Goal: Transaction & Acquisition: Obtain resource

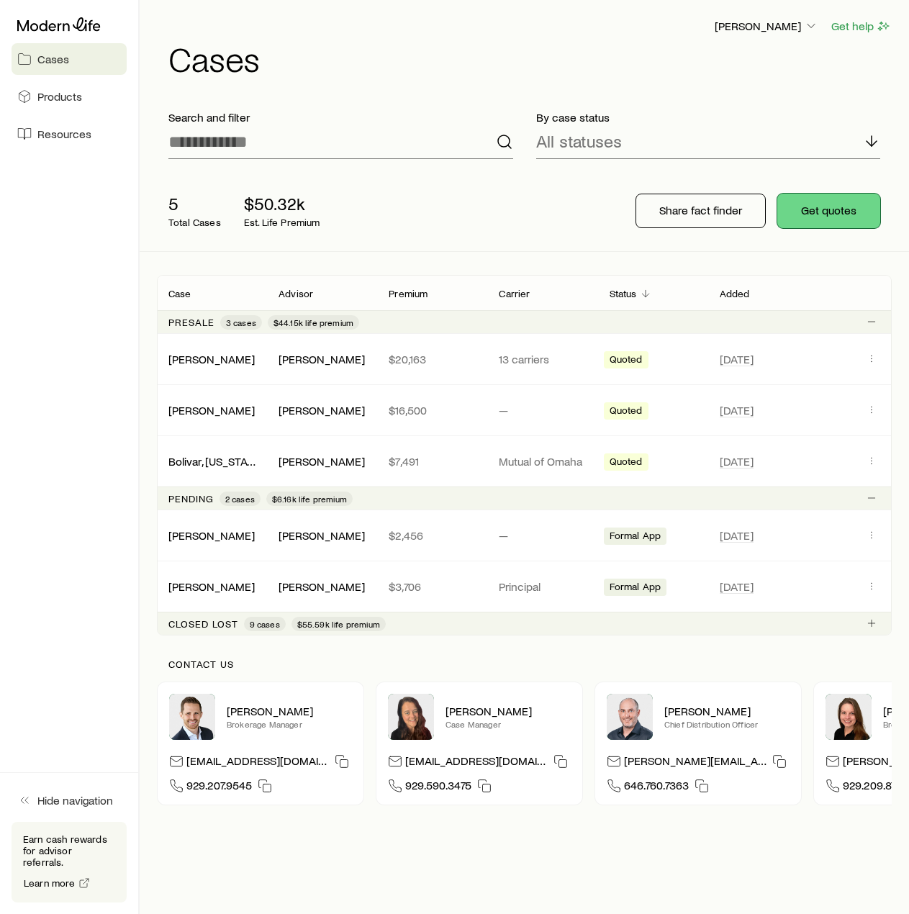
click at [821, 206] on button "Get quotes" at bounding box center [828, 211] width 103 height 35
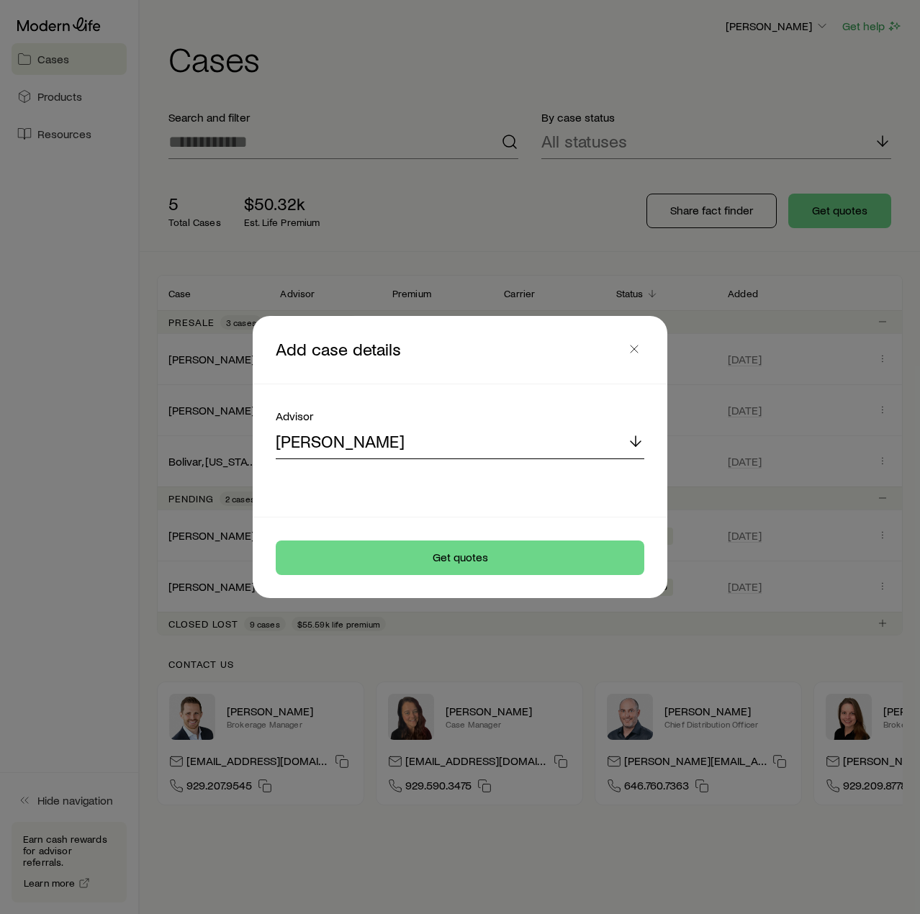
click at [475, 451] on div "[PERSON_NAME]" at bounding box center [460, 442] width 369 height 35
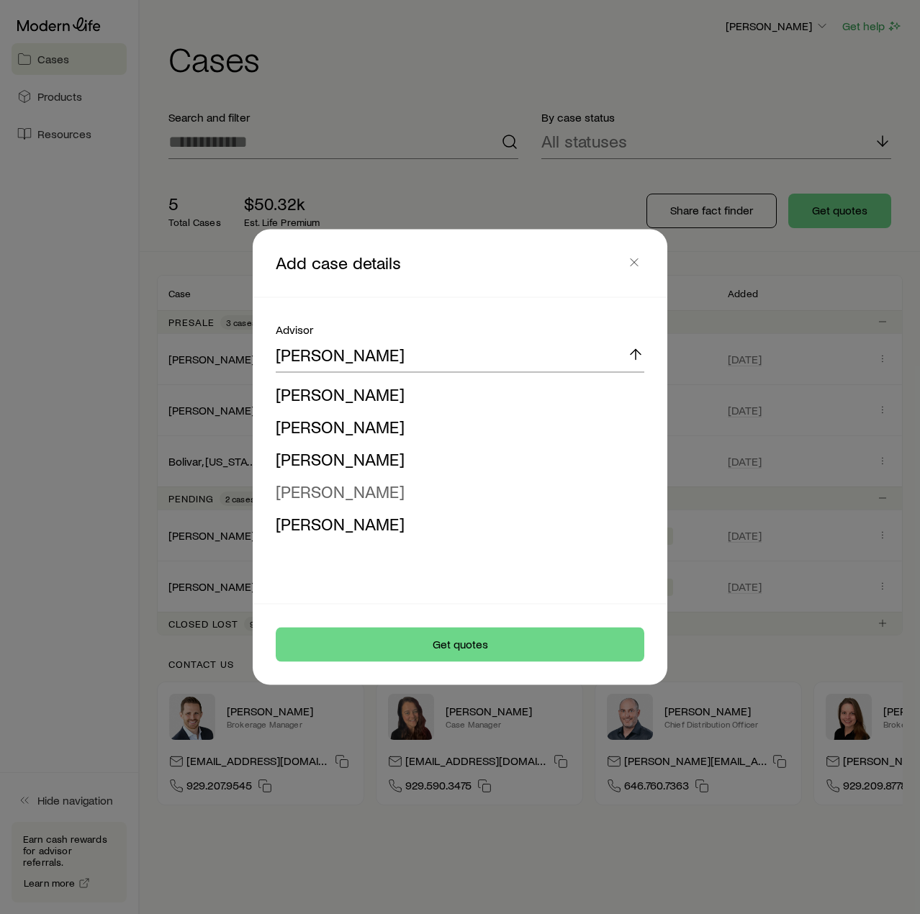
click at [360, 496] on span "[PERSON_NAME]" at bounding box center [340, 491] width 129 height 21
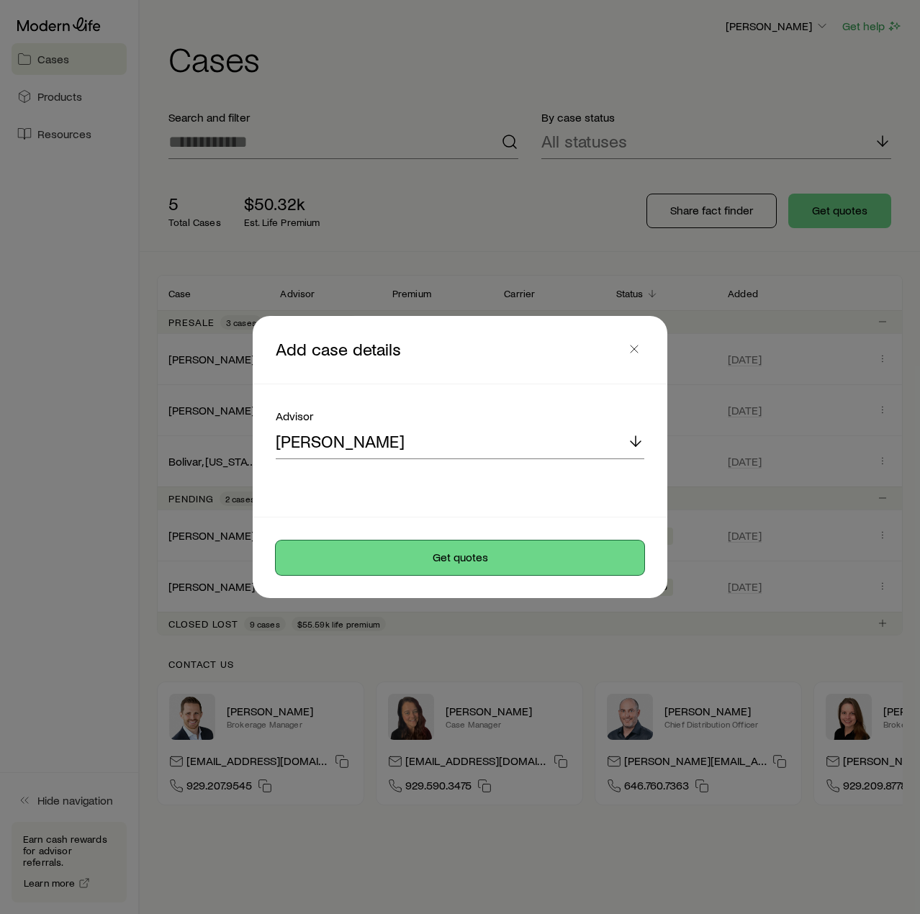
click at [523, 561] on button "Get quotes" at bounding box center [460, 558] width 369 height 35
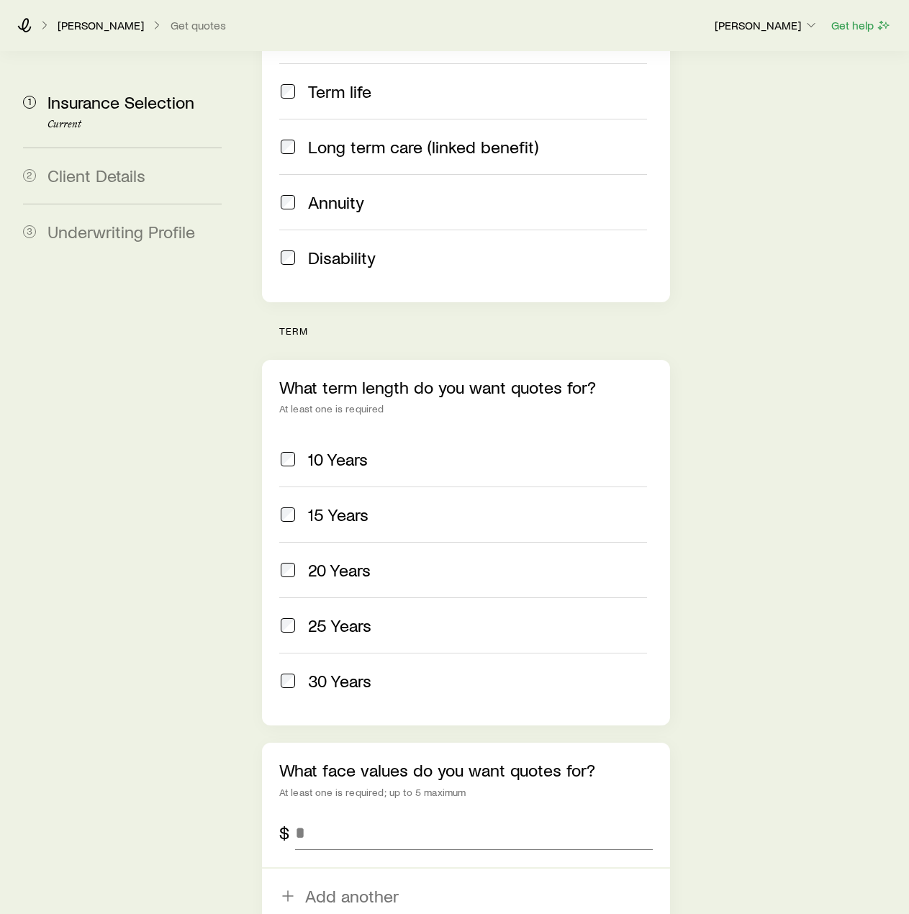
scroll to position [360, 0]
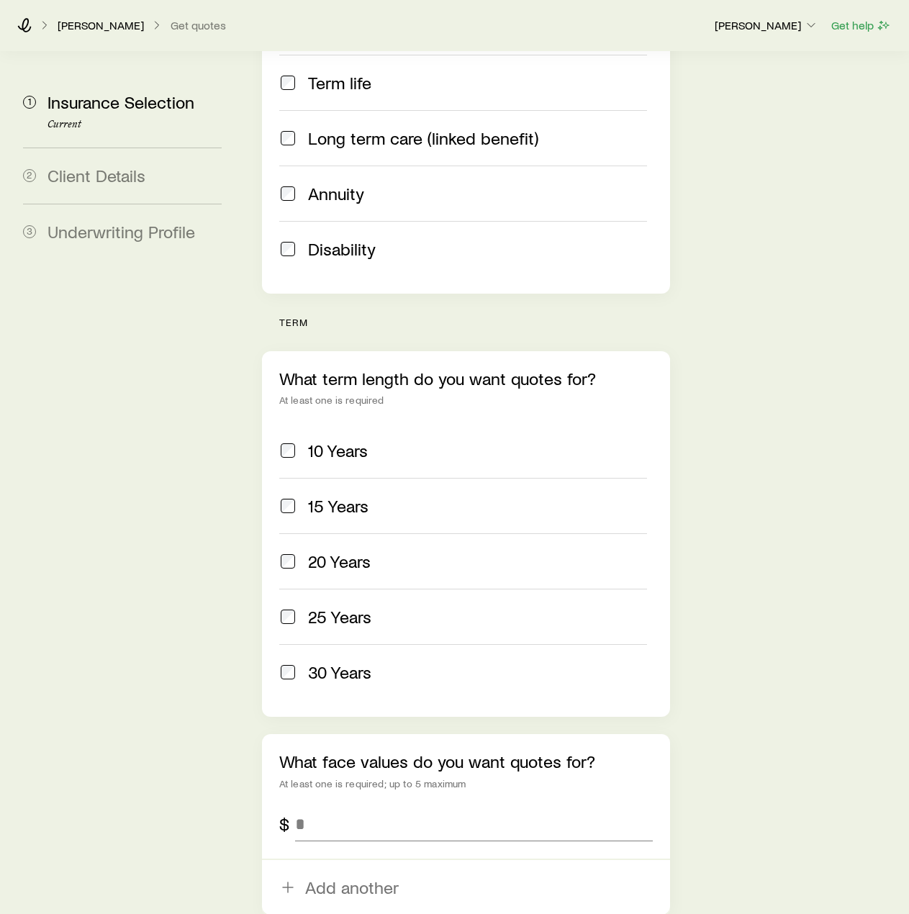
click at [284, 441] on span at bounding box center [287, 451] width 17 height 20
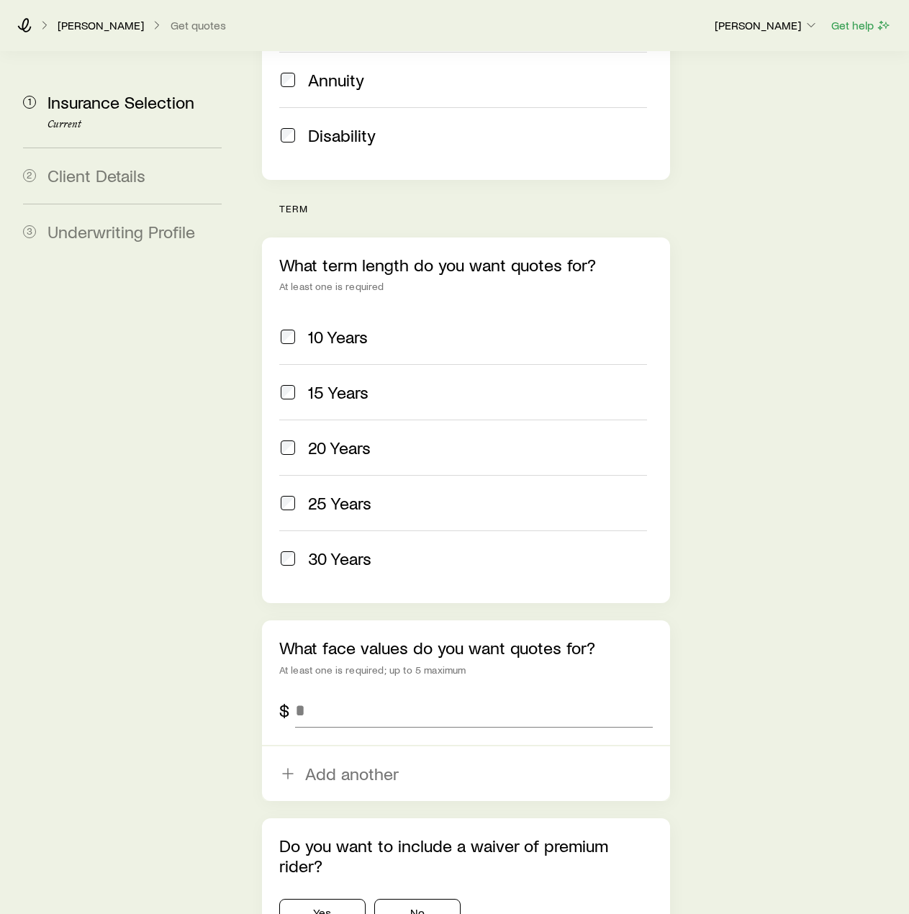
scroll to position [504, 0]
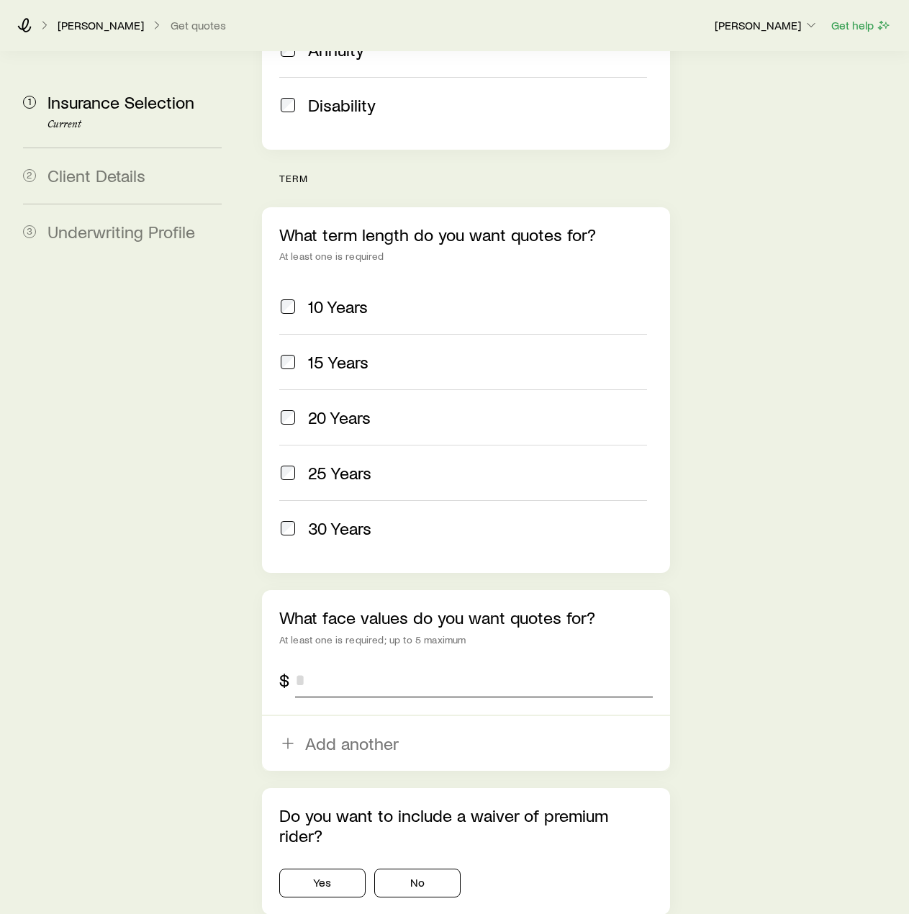
drag, startPoint x: 333, startPoint y: 608, endPoint x: 308, endPoint y: 608, distance: 25.2
click at [308, 663] on input "tel" at bounding box center [474, 680] width 358 height 35
type input "*******"
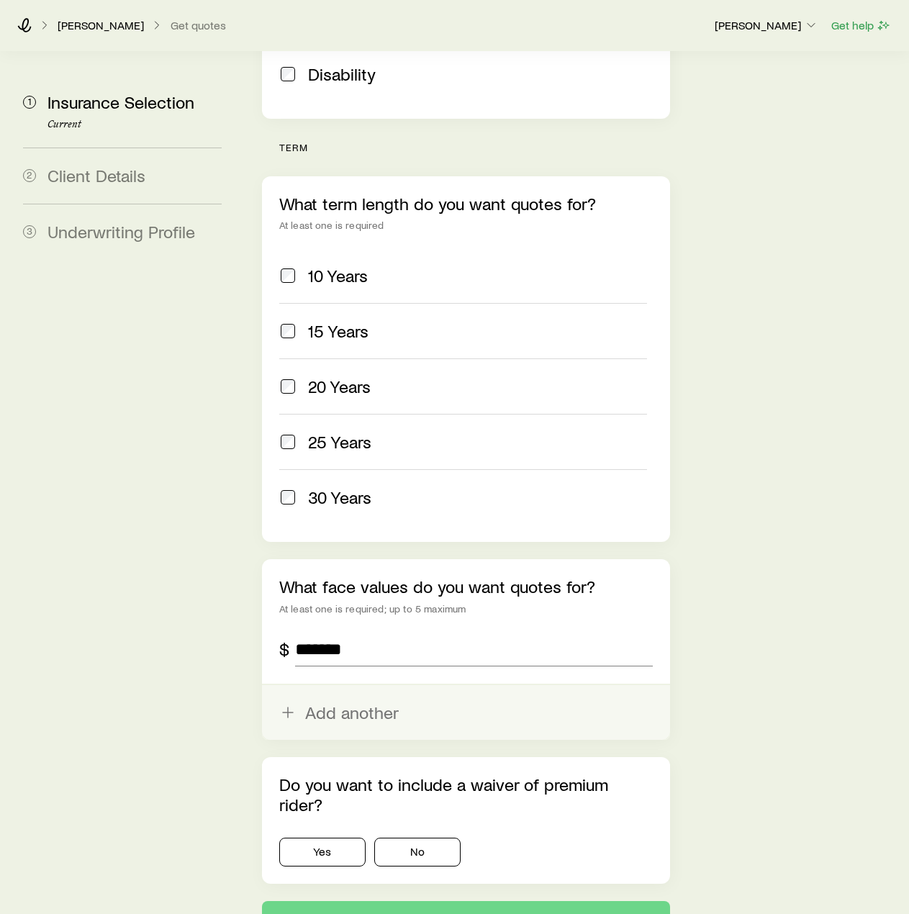
scroll to position [574, 0]
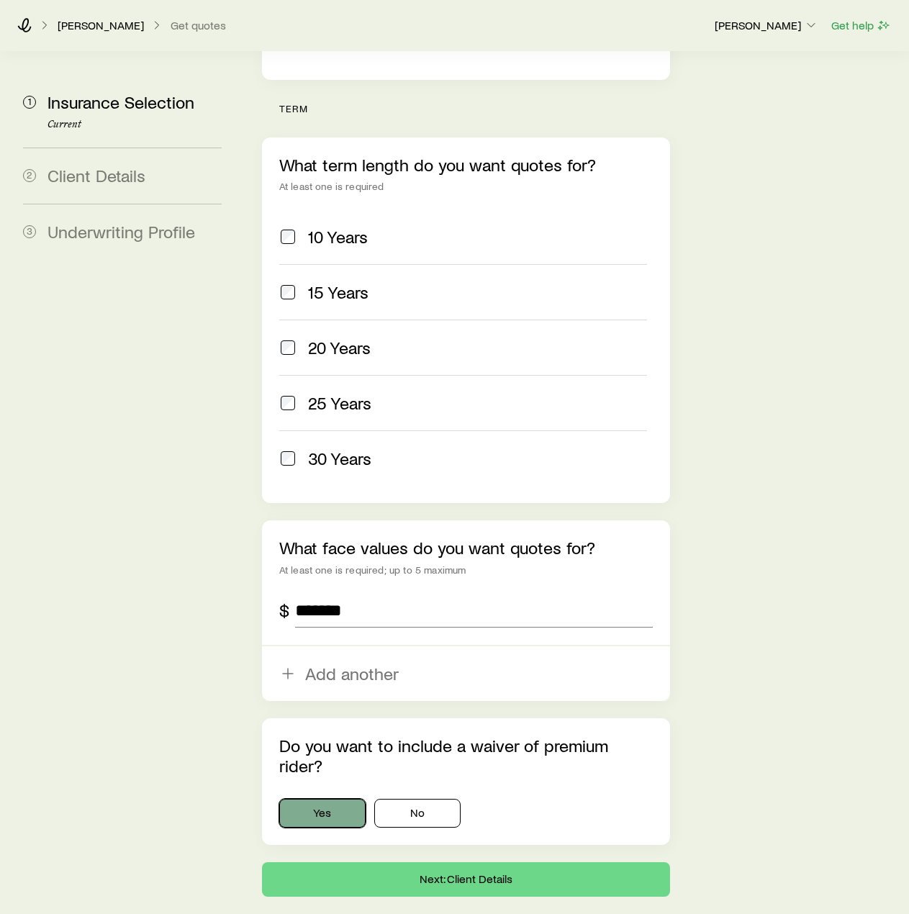
click at [328, 799] on button "Yes" at bounding box center [322, 813] width 86 height 29
click at [466, 862] on button "Next: Client Details" at bounding box center [466, 879] width 408 height 35
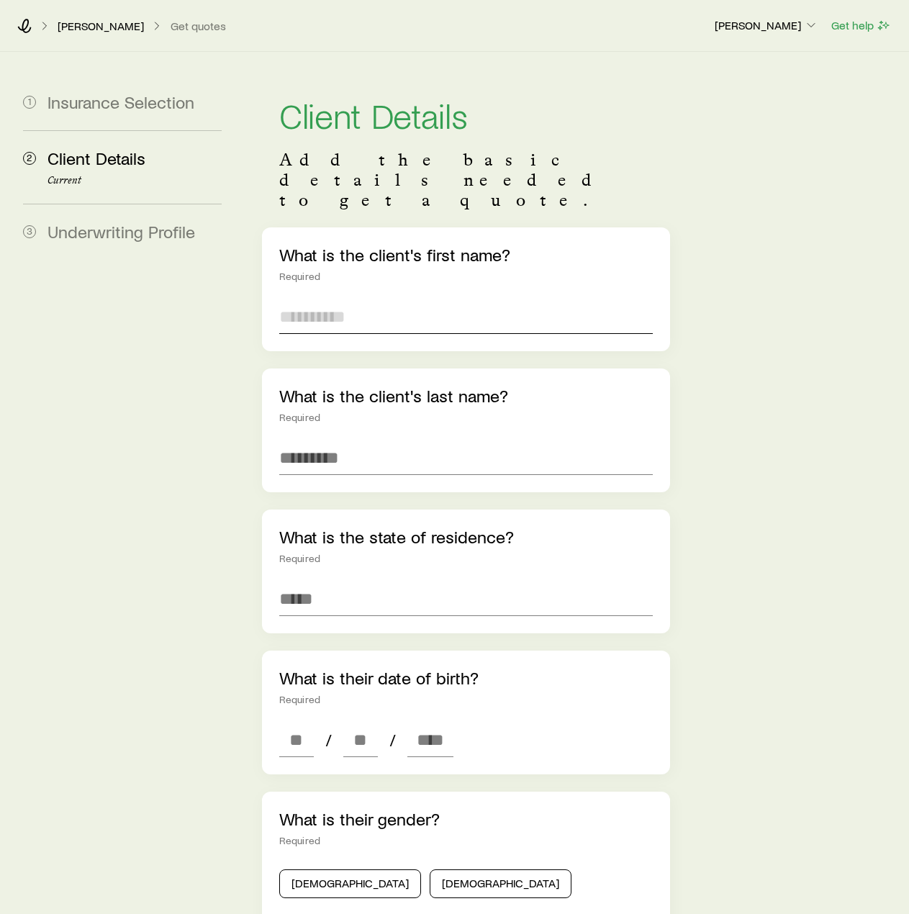
click at [384, 299] on input "text" at bounding box center [466, 316] width 374 height 35
type input "*******"
type input "******"
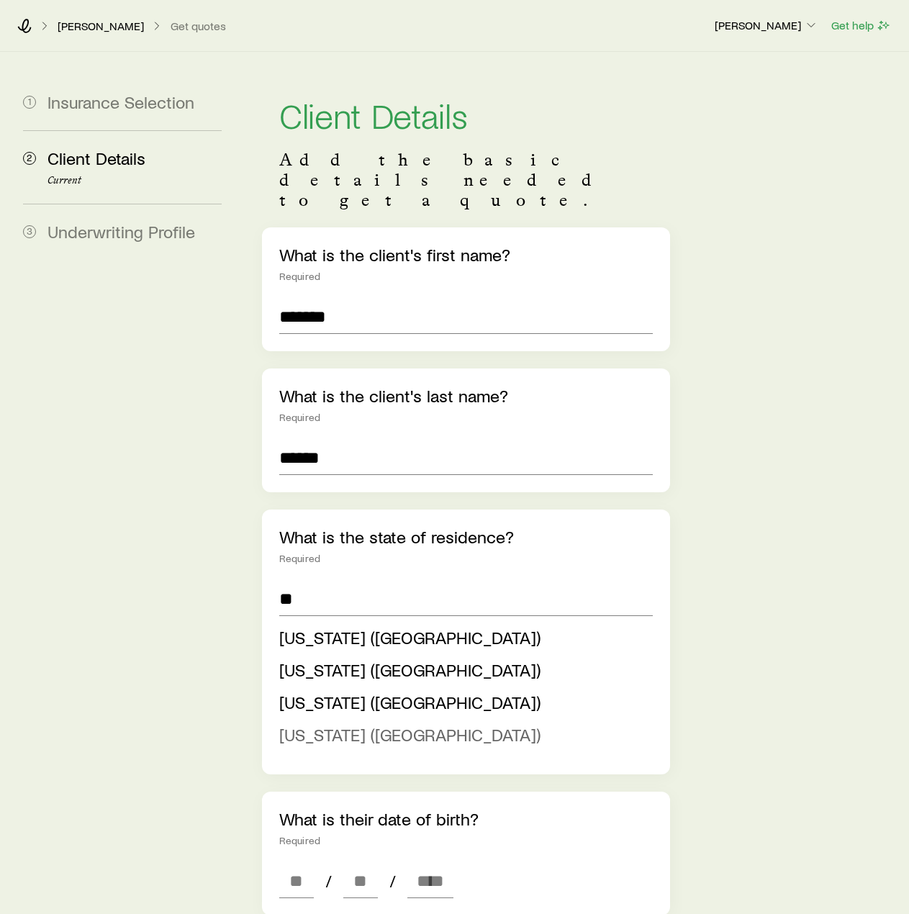
click at [344, 724] on span "[US_STATE] ([GEOGRAPHIC_DATA])" at bounding box center [409, 734] width 261 height 21
type input "**********"
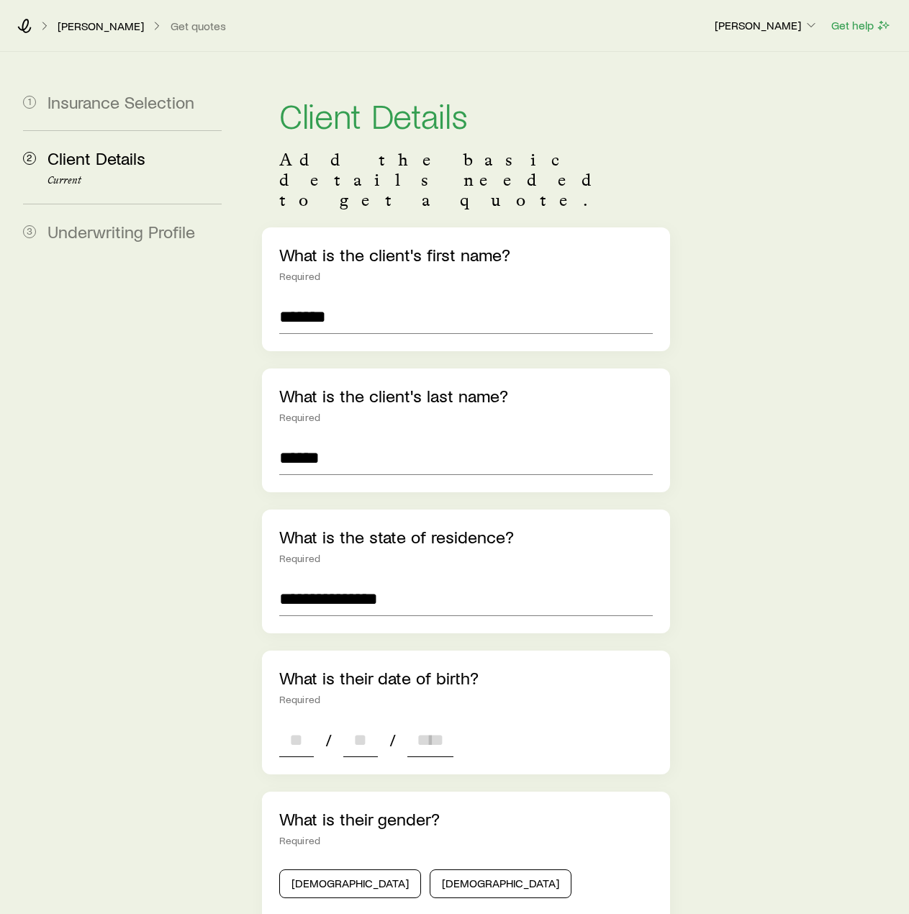
click at [297, 723] on input at bounding box center [296, 740] width 35 height 35
type input "**"
type input "****"
click at [279, 870] on button "[DEMOGRAPHIC_DATA]" at bounding box center [350, 884] width 142 height 29
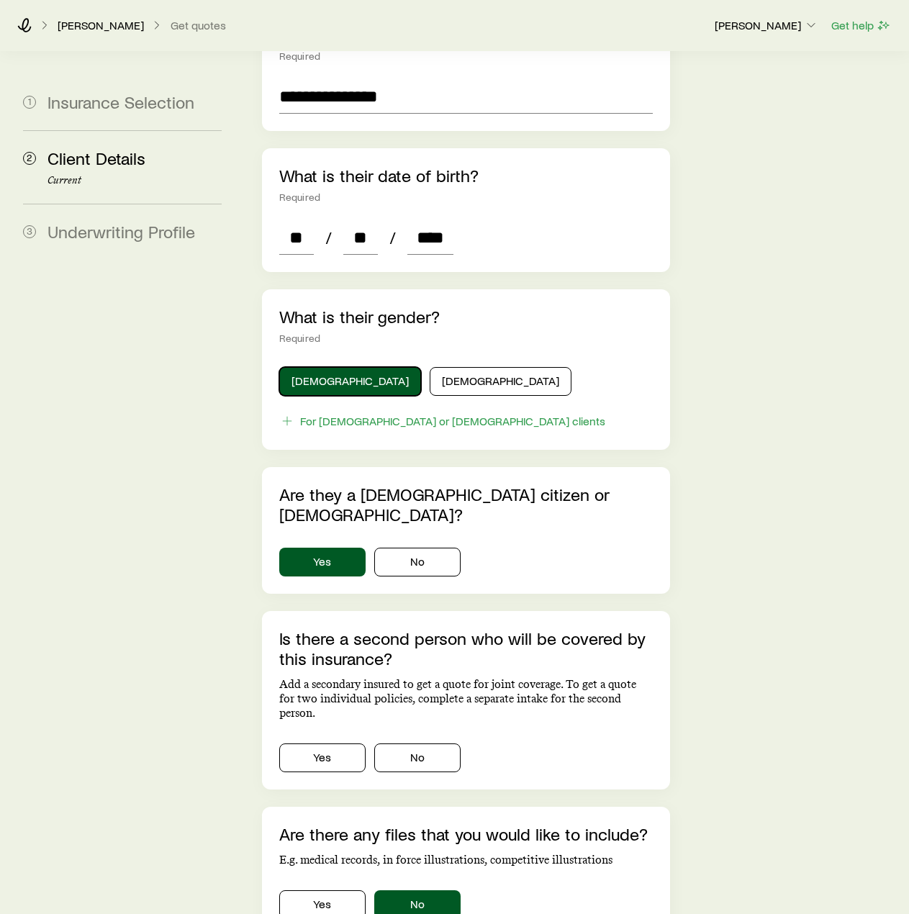
scroll to position [504, 0]
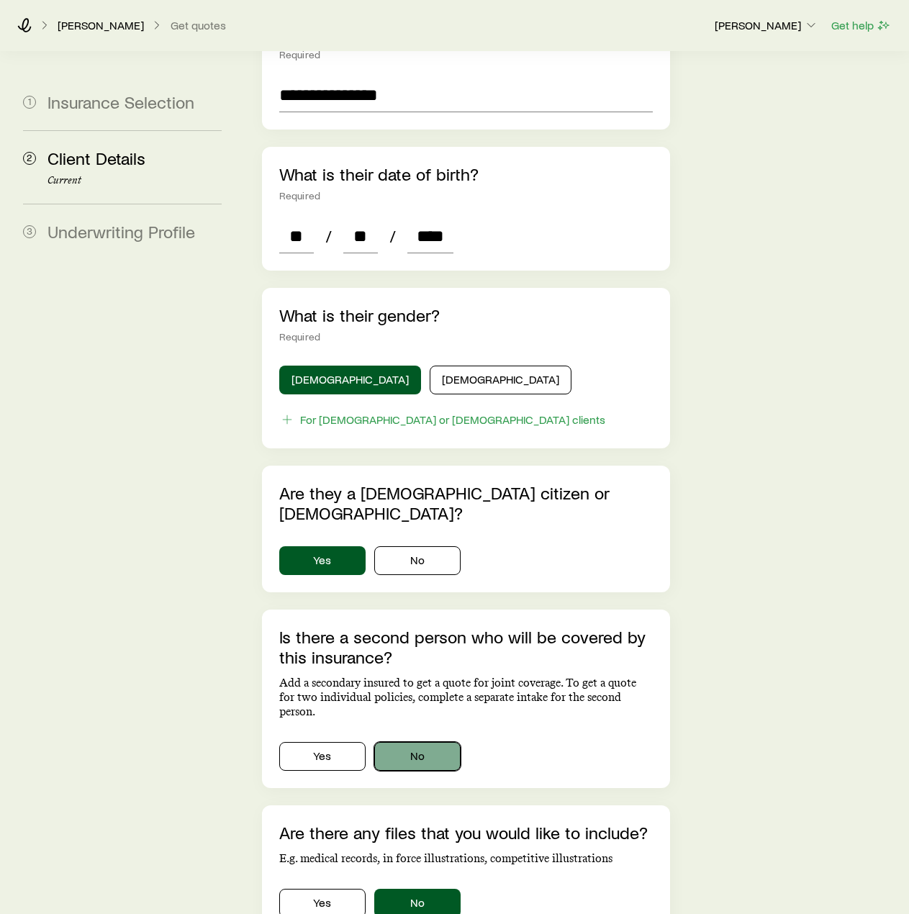
click at [420, 742] on button "No" at bounding box center [417, 756] width 86 height 29
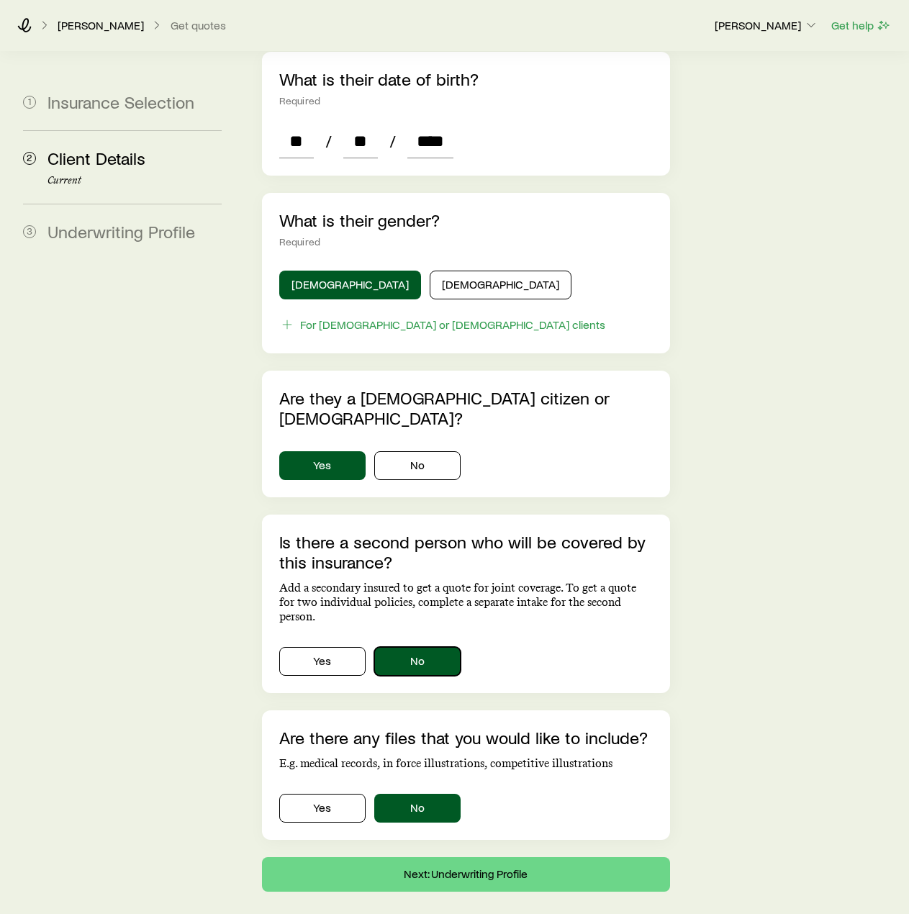
scroll to position [600, 0]
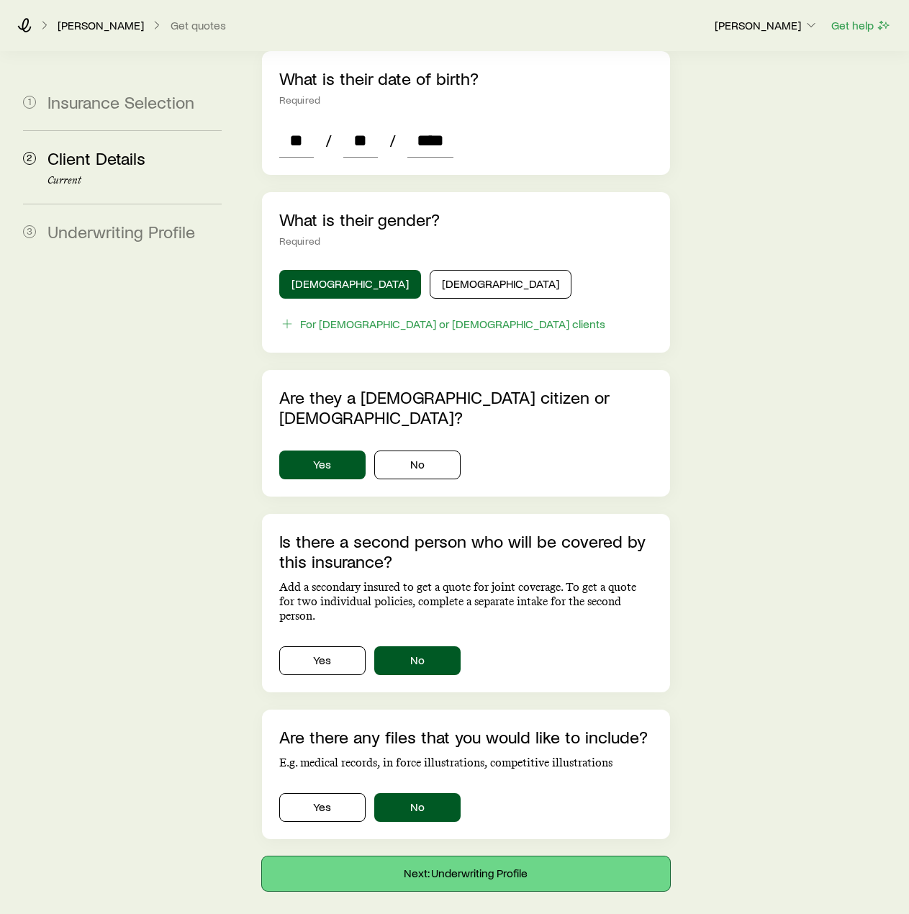
click at [482, 857] on button "Next: Underwriting Profile" at bounding box center [466, 874] width 408 height 35
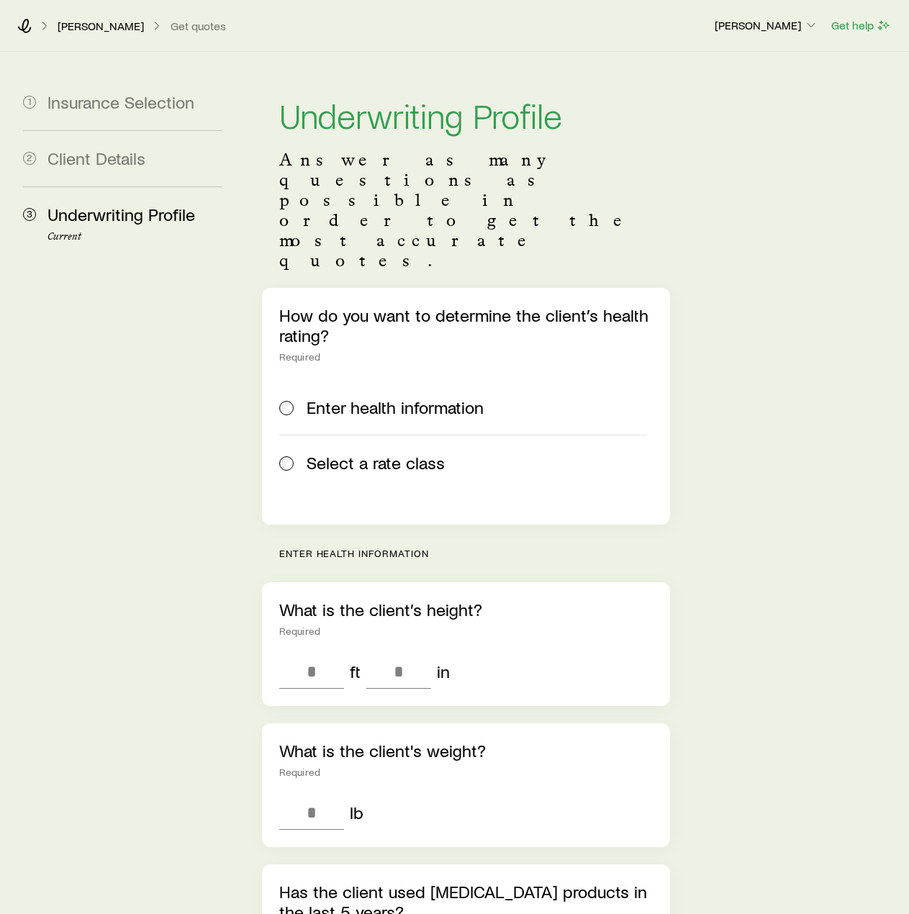
click at [339, 453] on span "Select a rate class" at bounding box center [376, 463] width 138 height 20
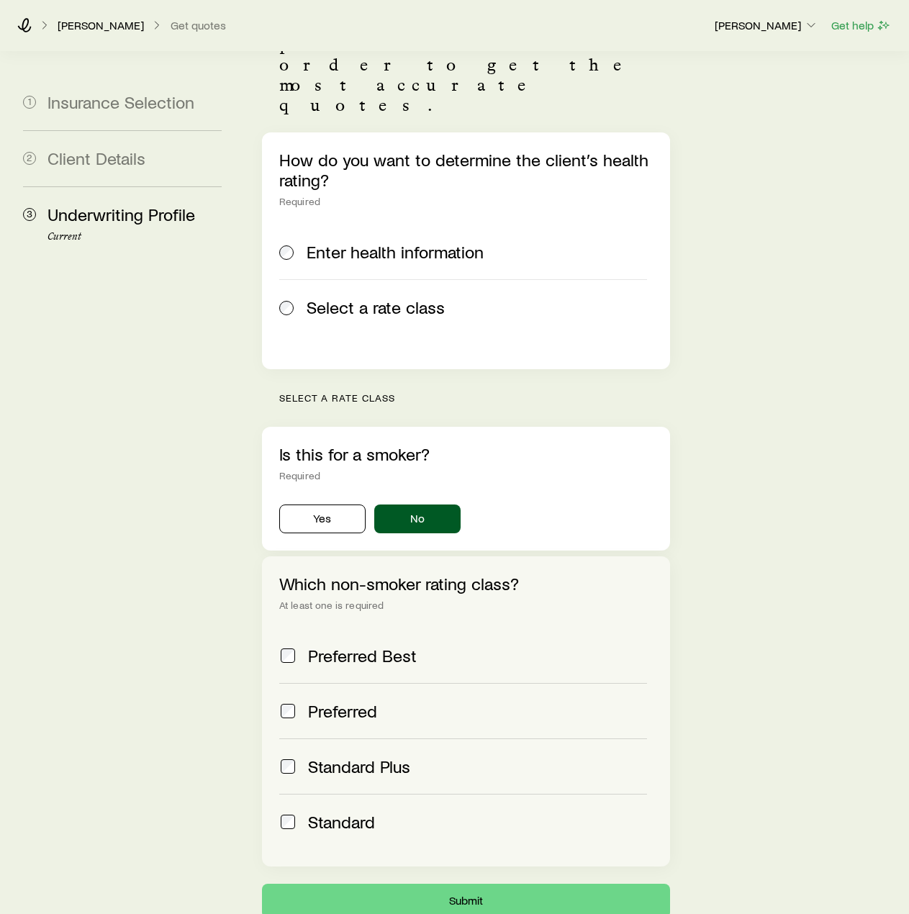
scroll to position [217, 0]
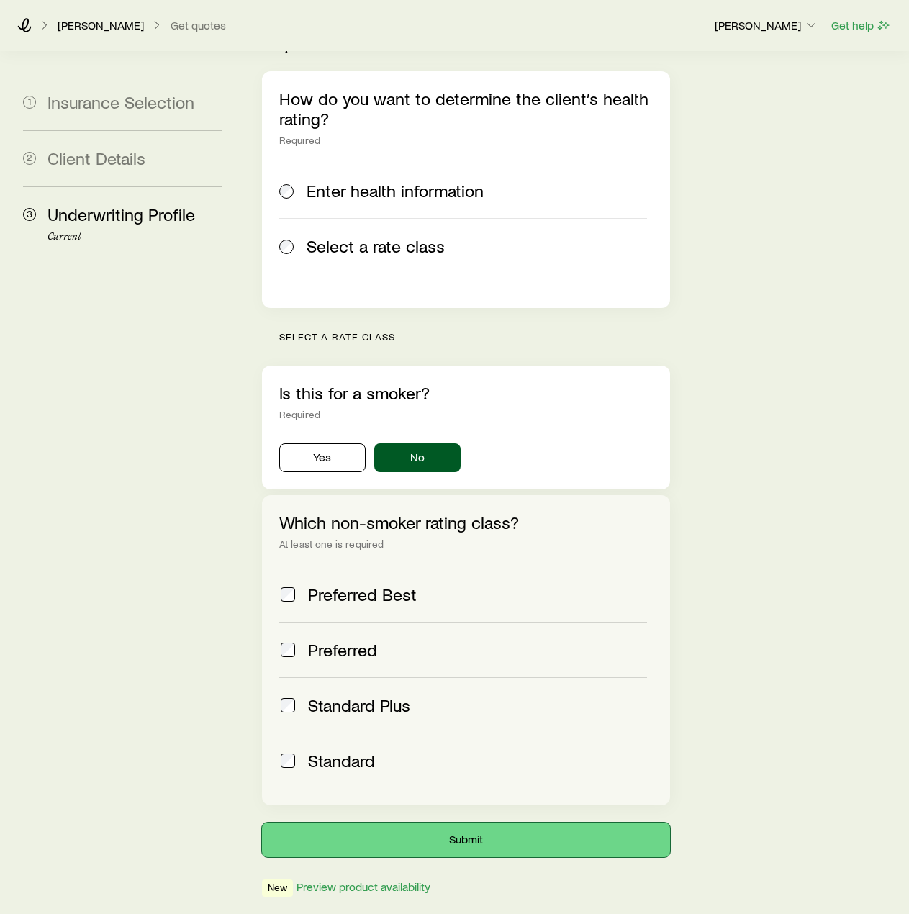
click at [405, 823] on button "Submit" at bounding box center [466, 840] width 408 height 35
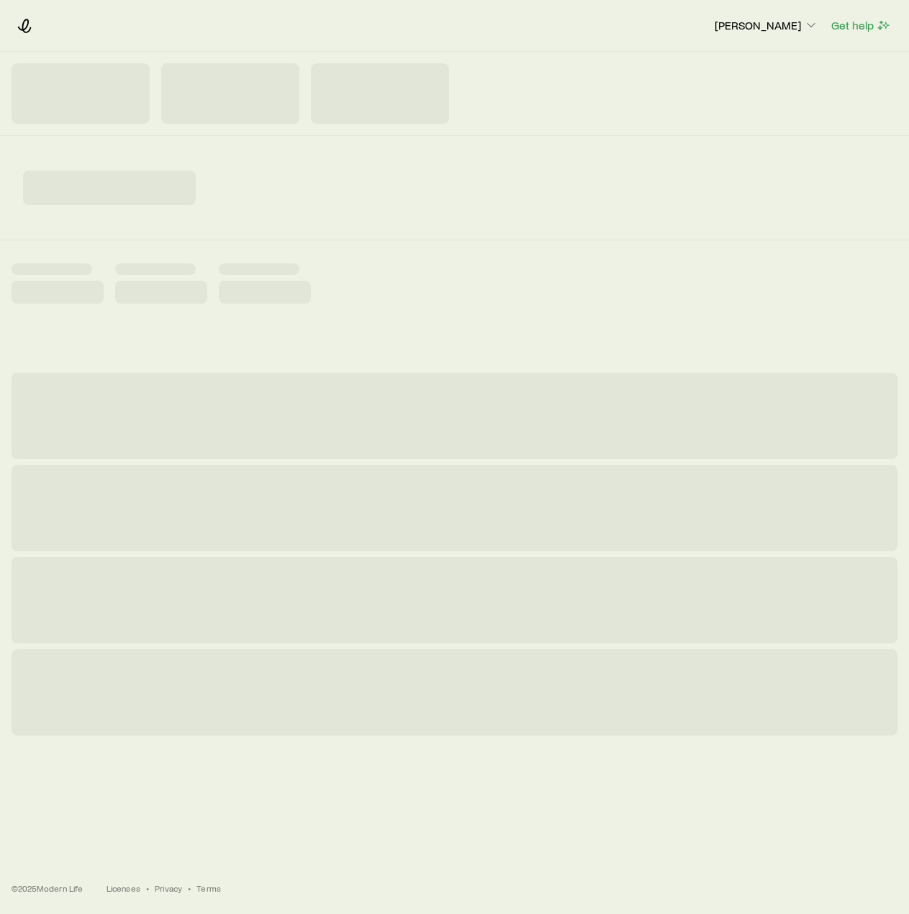
scroll to position [0, 0]
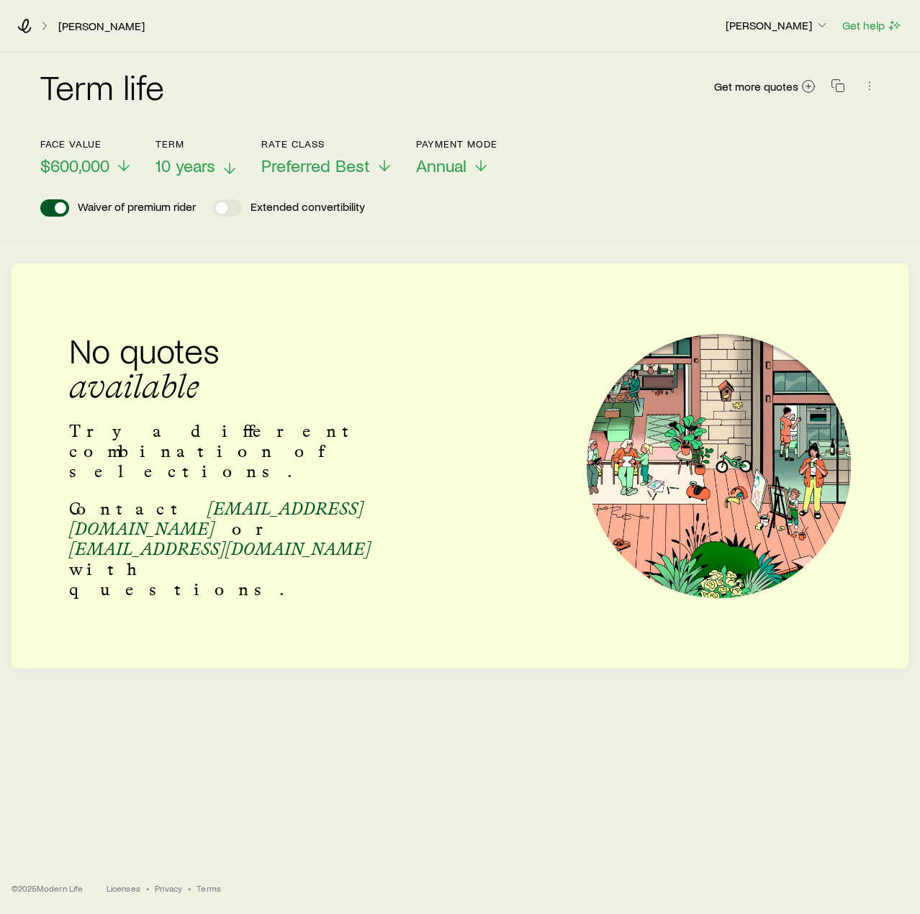
click at [199, 163] on span "10 years" at bounding box center [185, 165] width 60 height 20
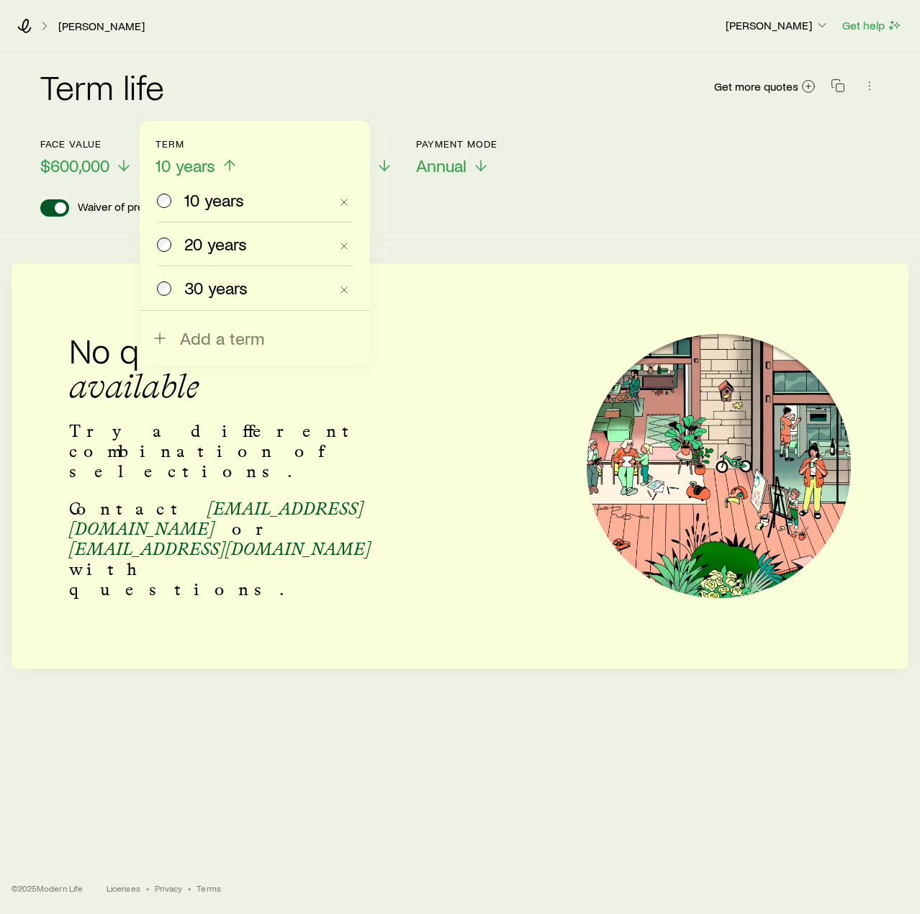
click at [196, 246] on span "20 years" at bounding box center [215, 244] width 63 height 20
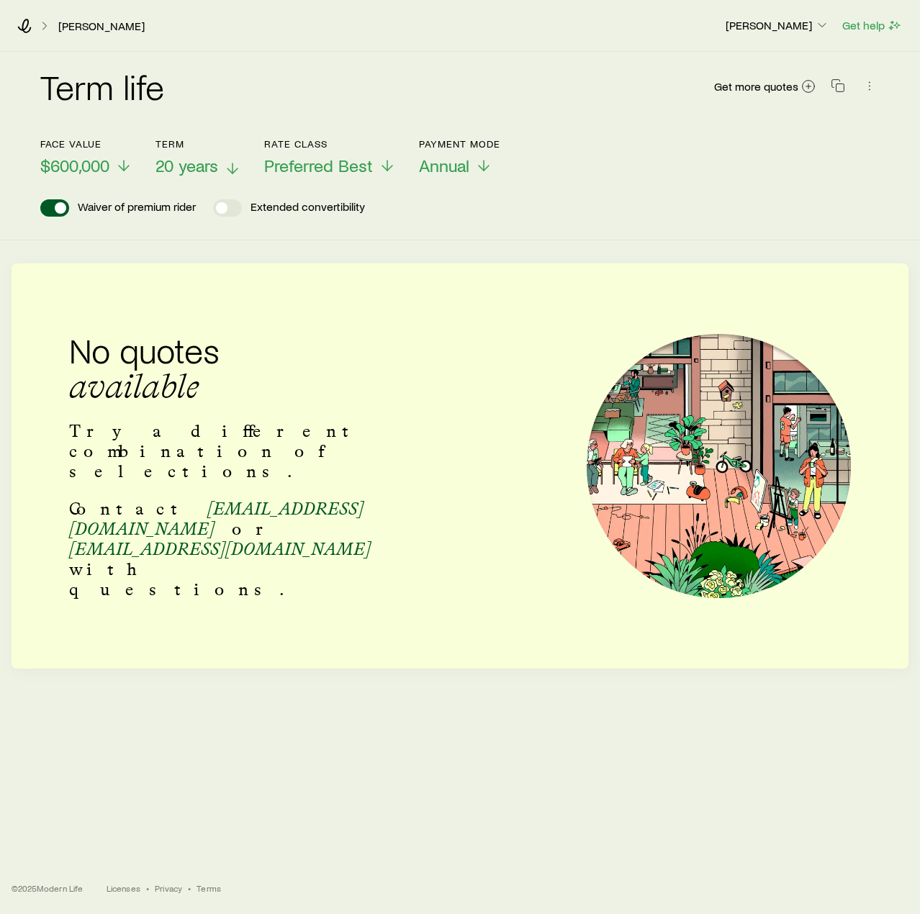
click at [171, 163] on span "20 years" at bounding box center [186, 165] width 63 height 20
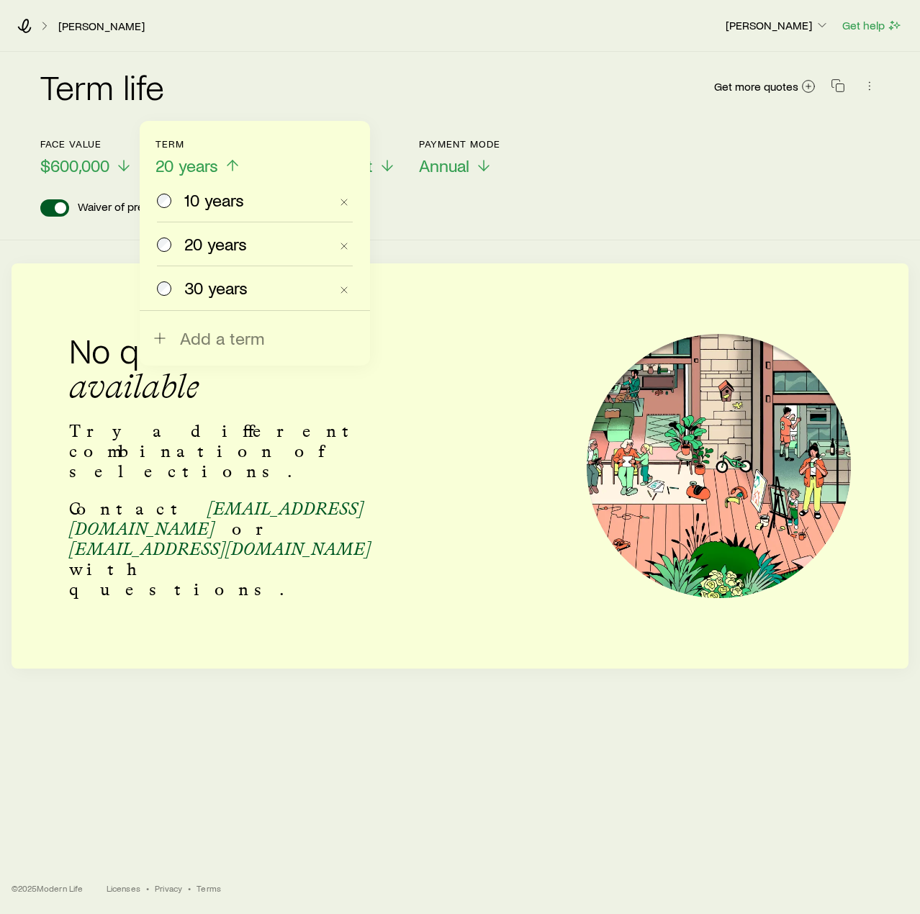
click at [187, 287] on span "30 years" at bounding box center [215, 288] width 63 height 20
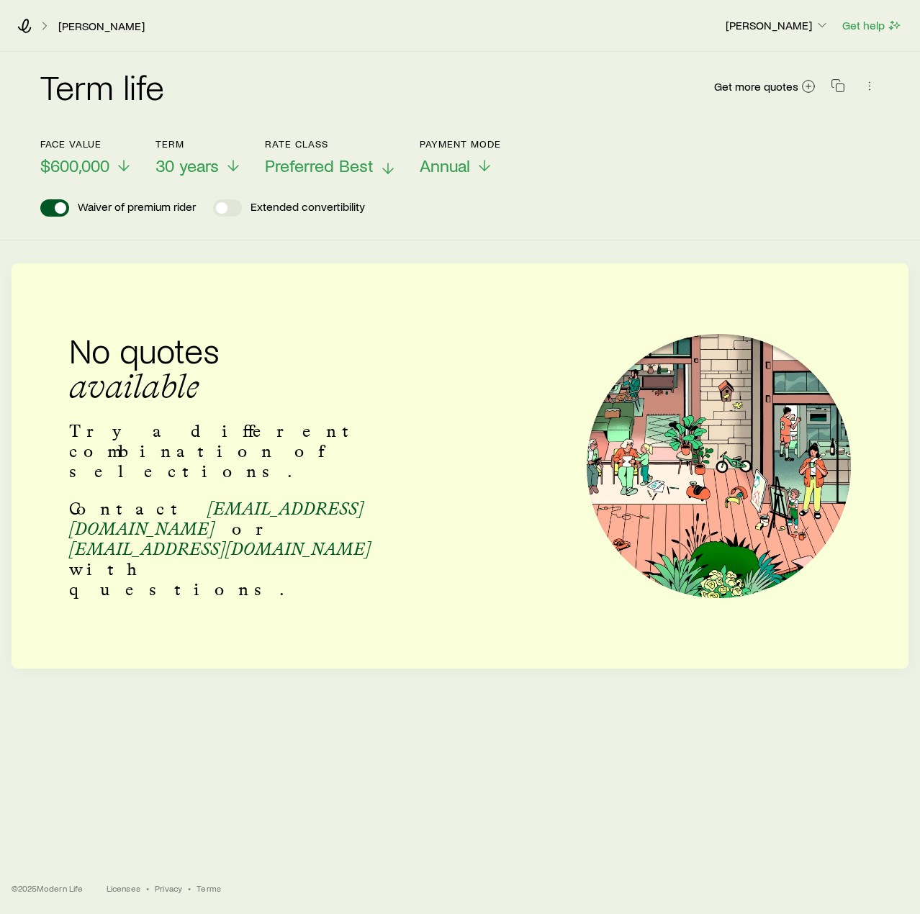
click at [303, 173] on span "Preferred Best" at bounding box center [319, 165] width 109 height 20
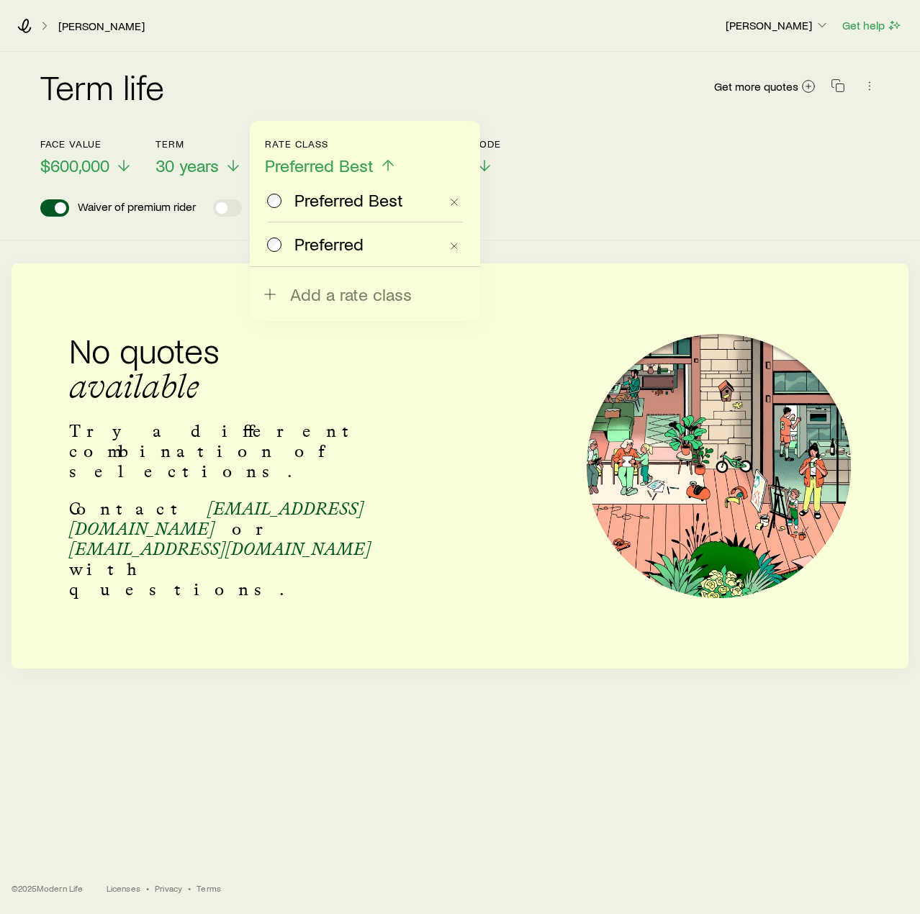
click at [318, 242] on span "Preferred" at bounding box center [328, 244] width 69 height 20
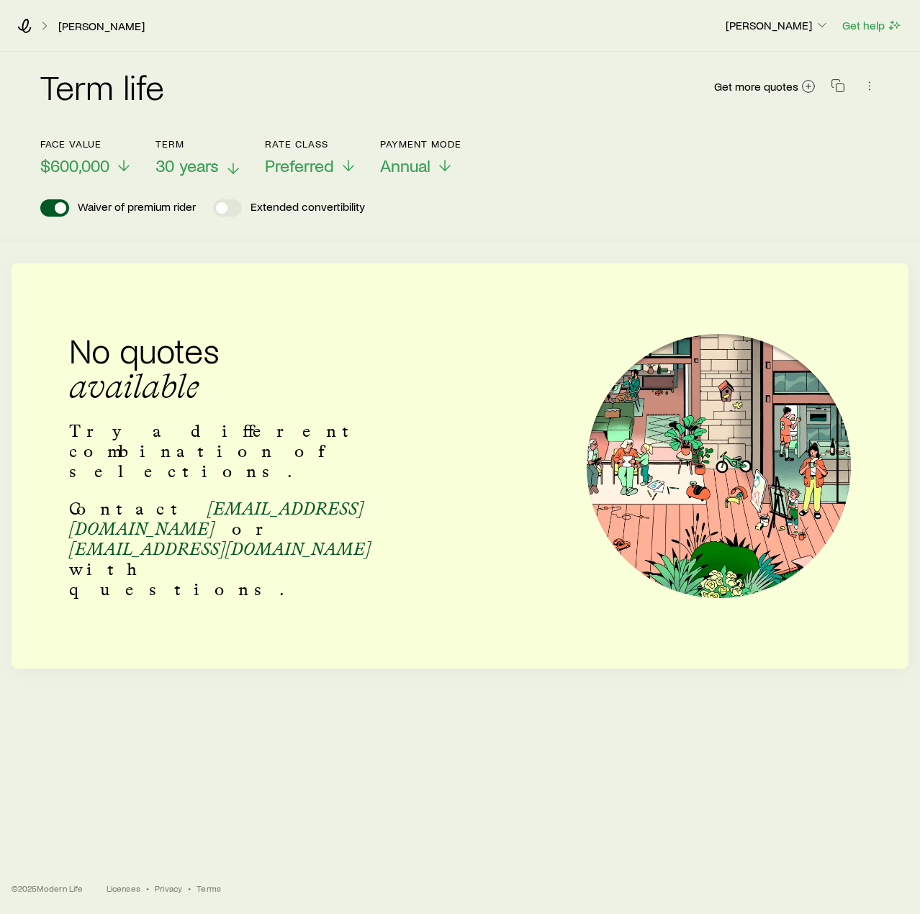
click at [171, 166] on span "30 years" at bounding box center [186, 165] width 63 height 20
click at [197, 166] on span "20 years" at bounding box center [186, 165] width 63 height 20
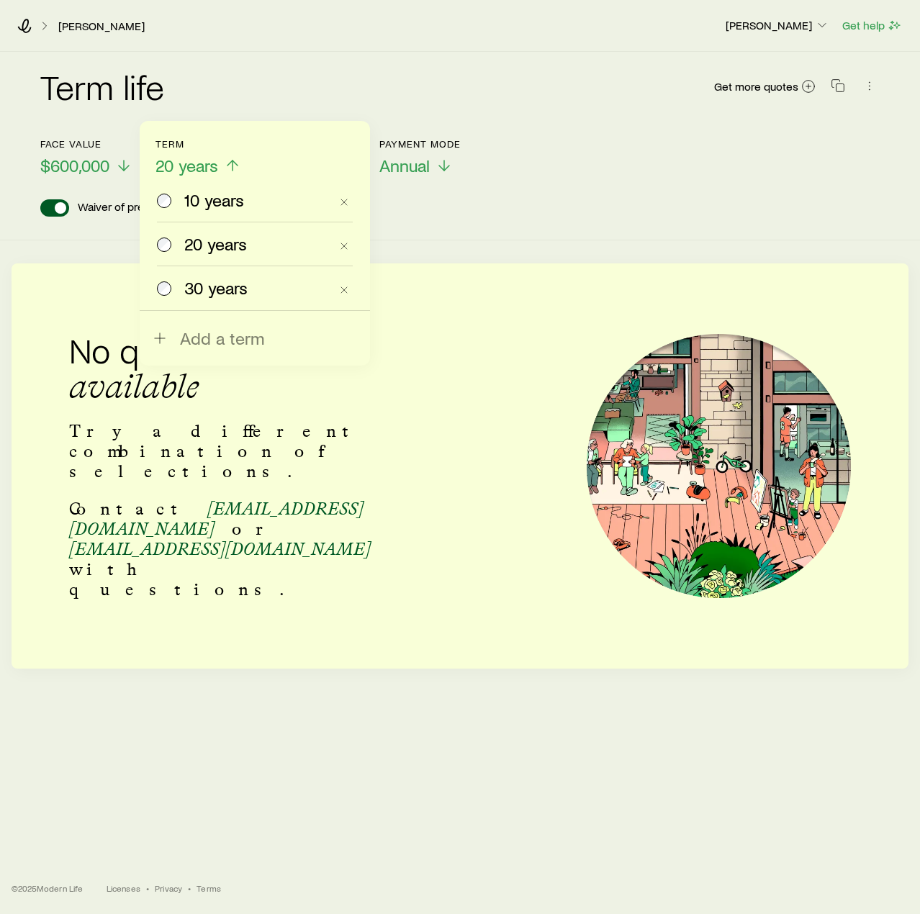
click at [197, 209] on span "10 years" at bounding box center [214, 200] width 60 height 20
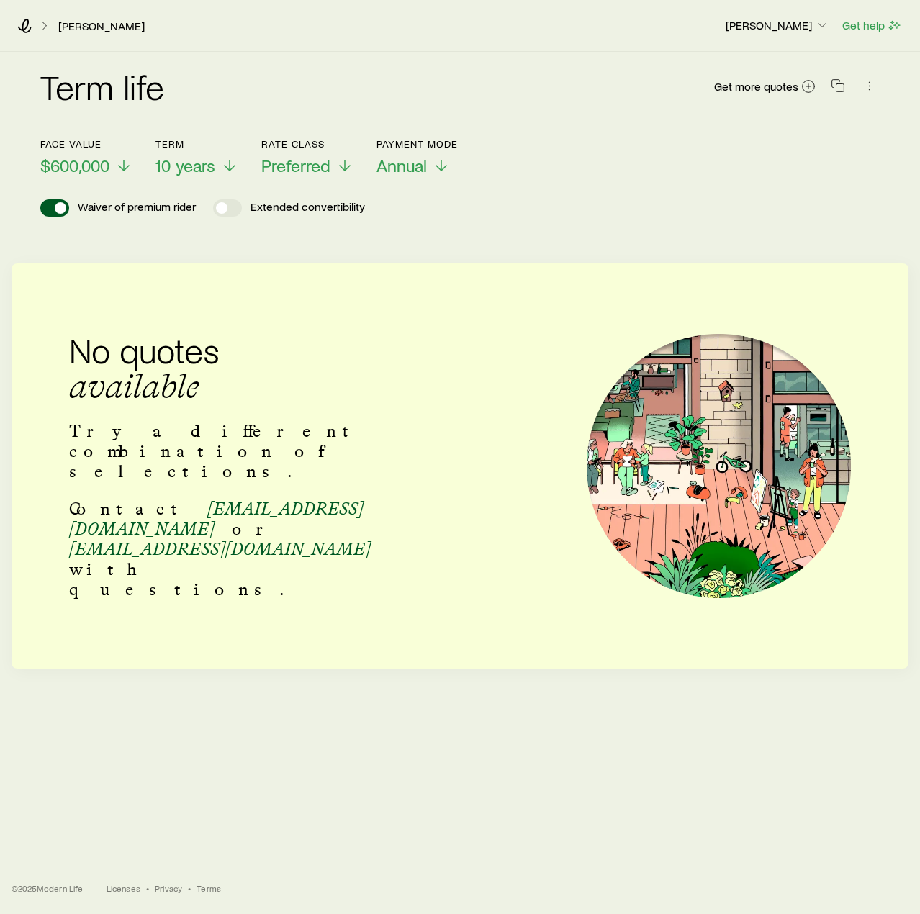
click at [122, 206] on p "Waiver of premium rider" at bounding box center [137, 207] width 118 height 17
click at [62, 208] on span at bounding box center [54, 207] width 29 height 17
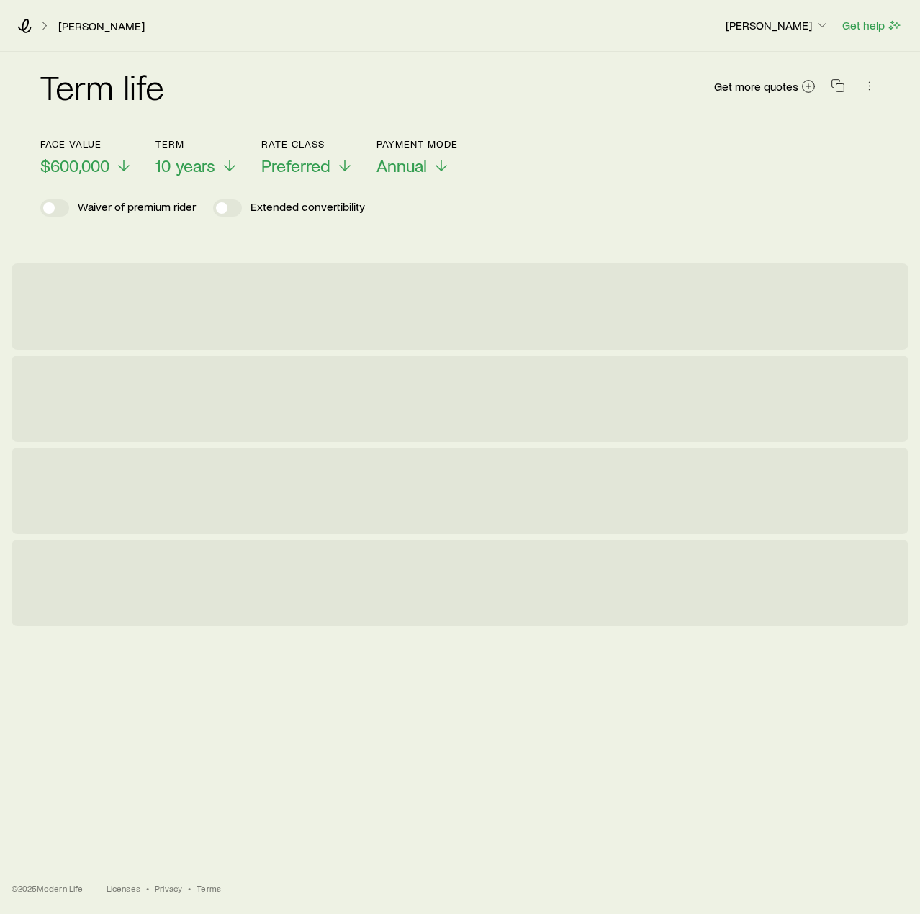
click at [62, 208] on span at bounding box center [54, 207] width 29 height 17
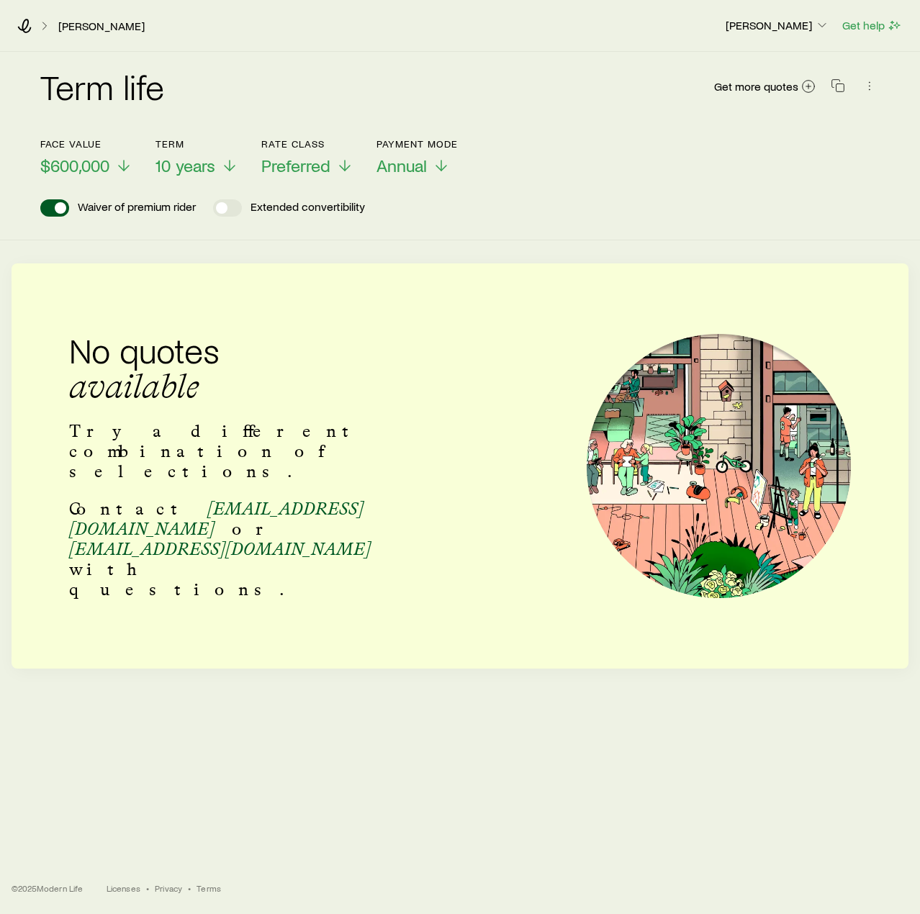
click at [62, 208] on span at bounding box center [61, 208] width 12 height 12
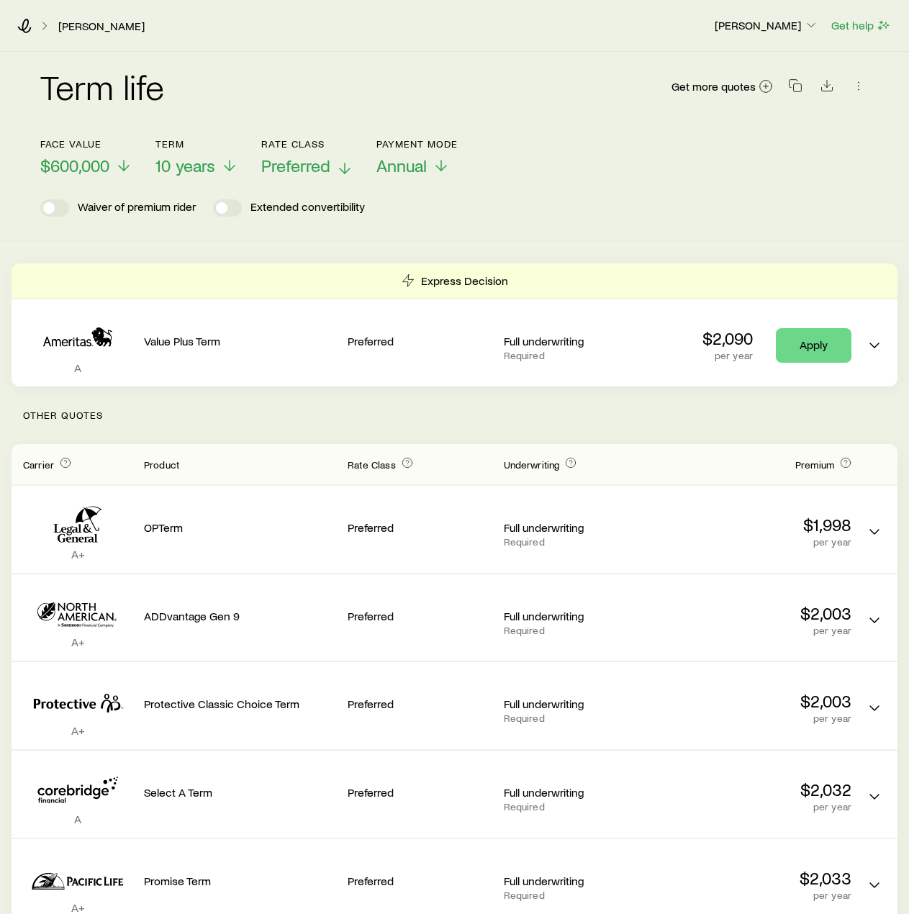
click at [327, 171] on span "Preferred" at bounding box center [295, 165] width 69 height 20
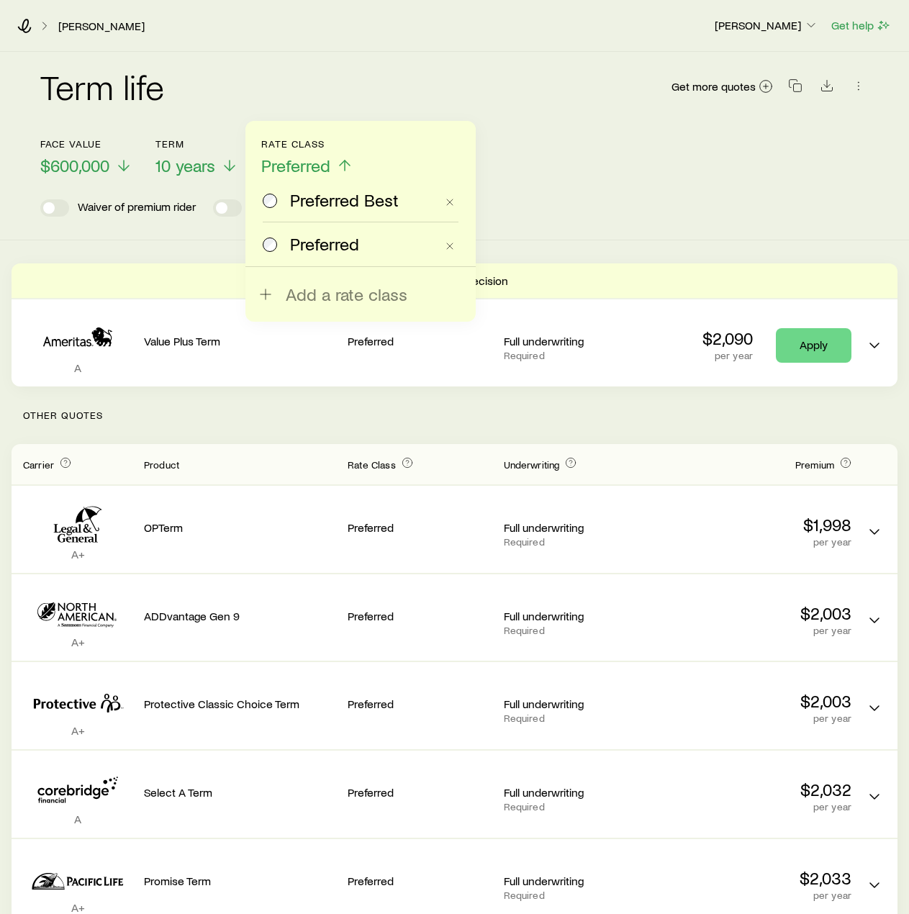
click at [325, 205] on span "Preferred Best" at bounding box center [344, 200] width 109 height 20
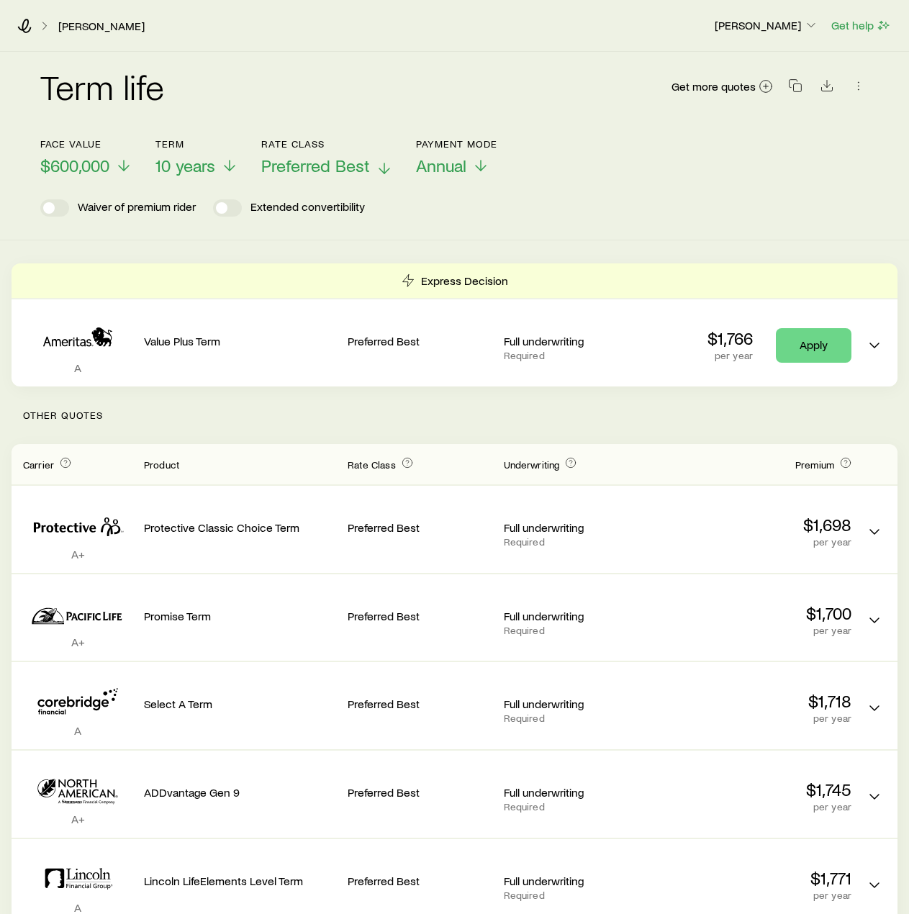
click at [341, 168] on span "Preferred Best" at bounding box center [315, 165] width 109 height 20
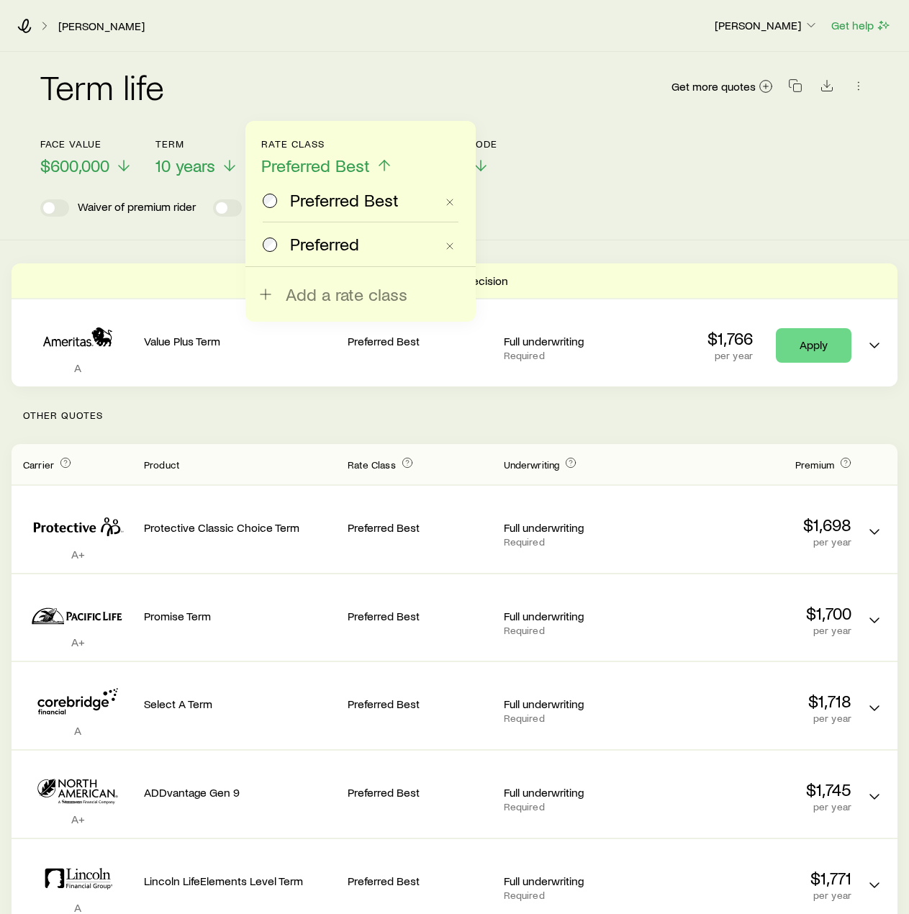
click at [306, 239] on span "Preferred" at bounding box center [324, 244] width 69 height 20
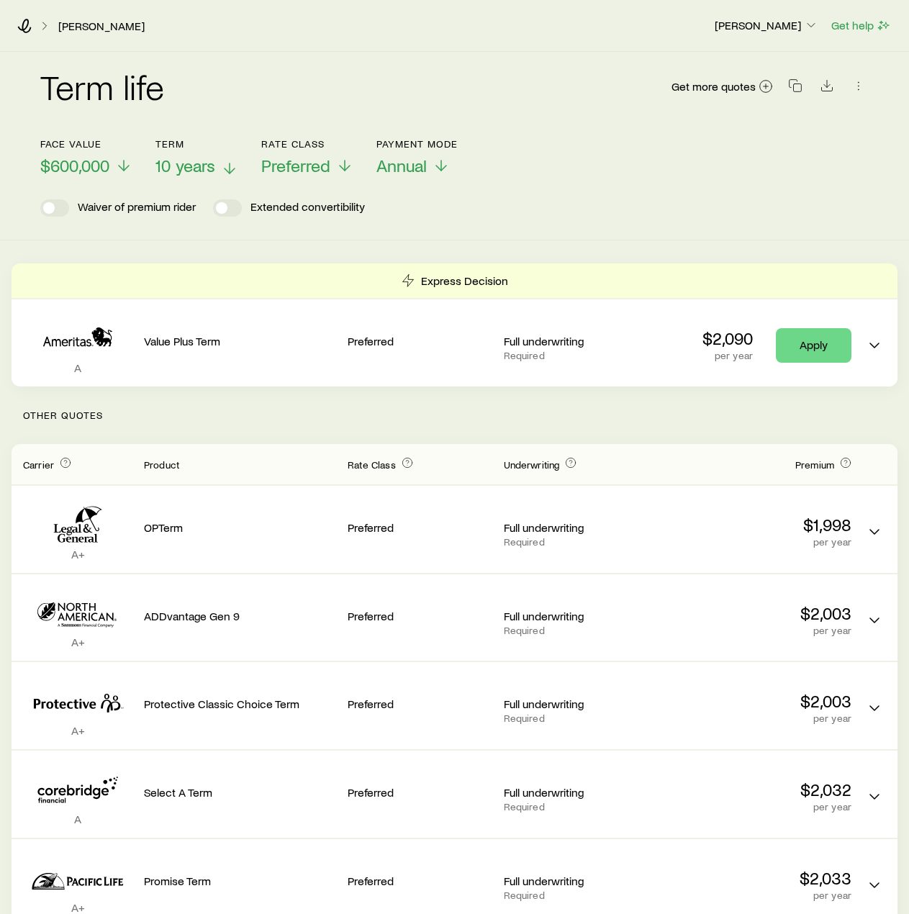
click at [184, 166] on span "10 years" at bounding box center [185, 165] width 60 height 20
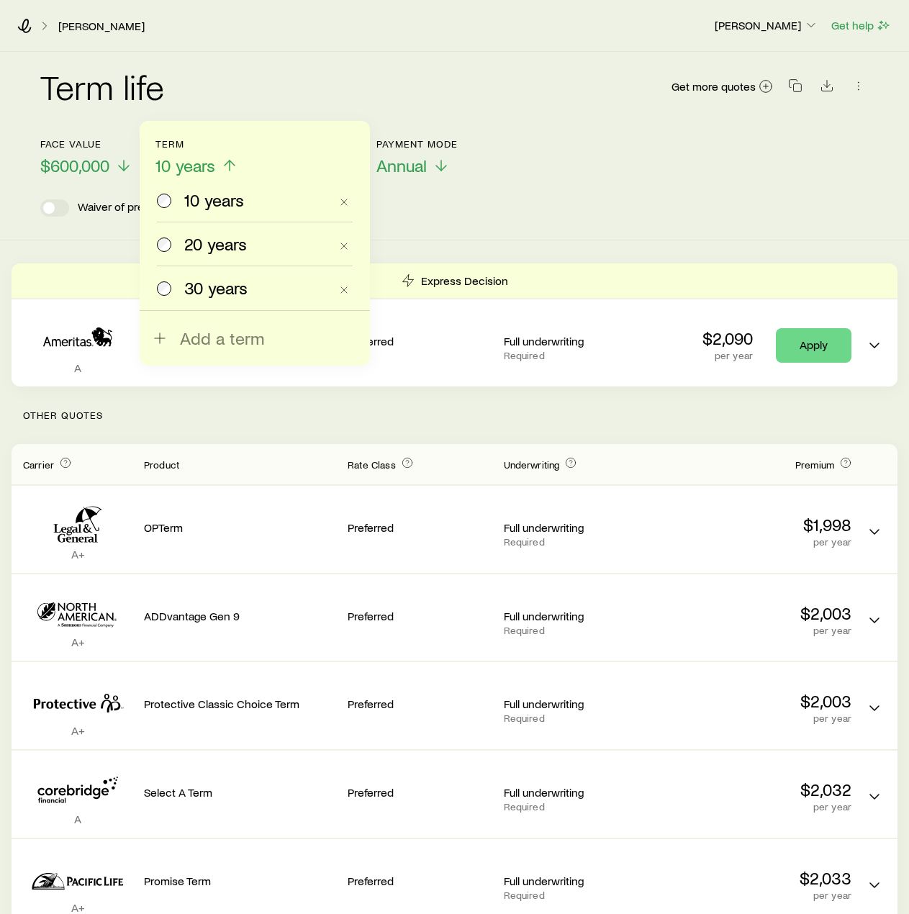
click at [177, 248] on div "20 years" at bounding box center [243, 244] width 173 height 20
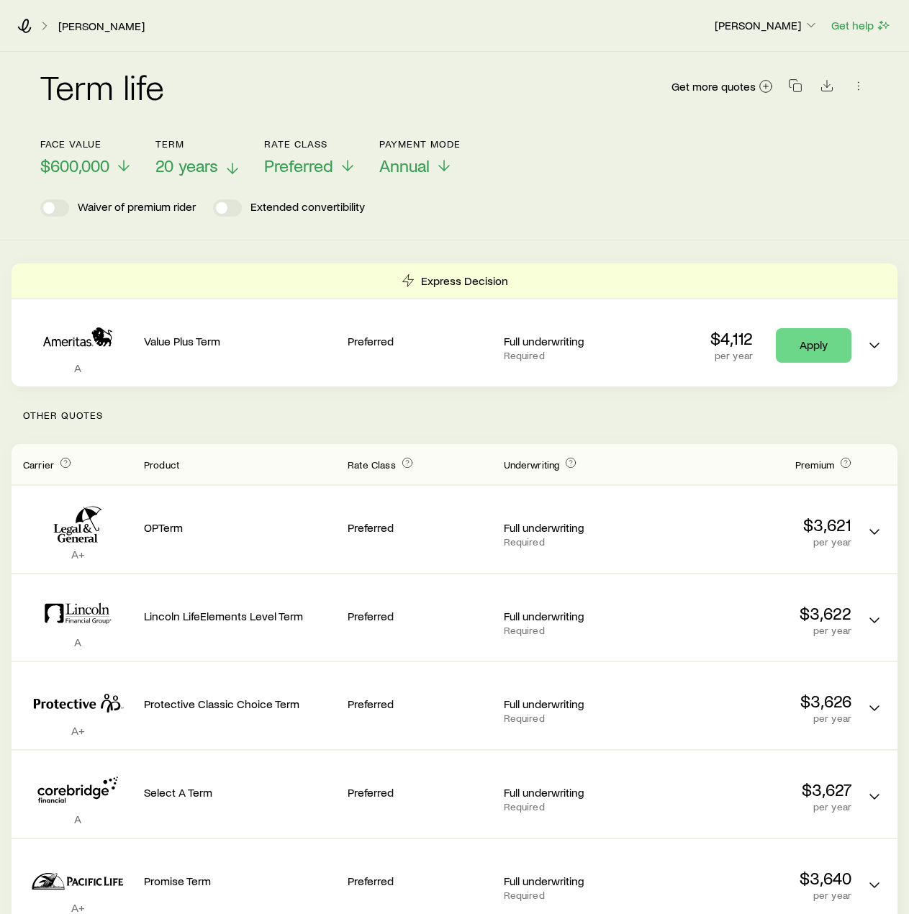
click at [181, 166] on span "20 years" at bounding box center [186, 165] width 63 height 20
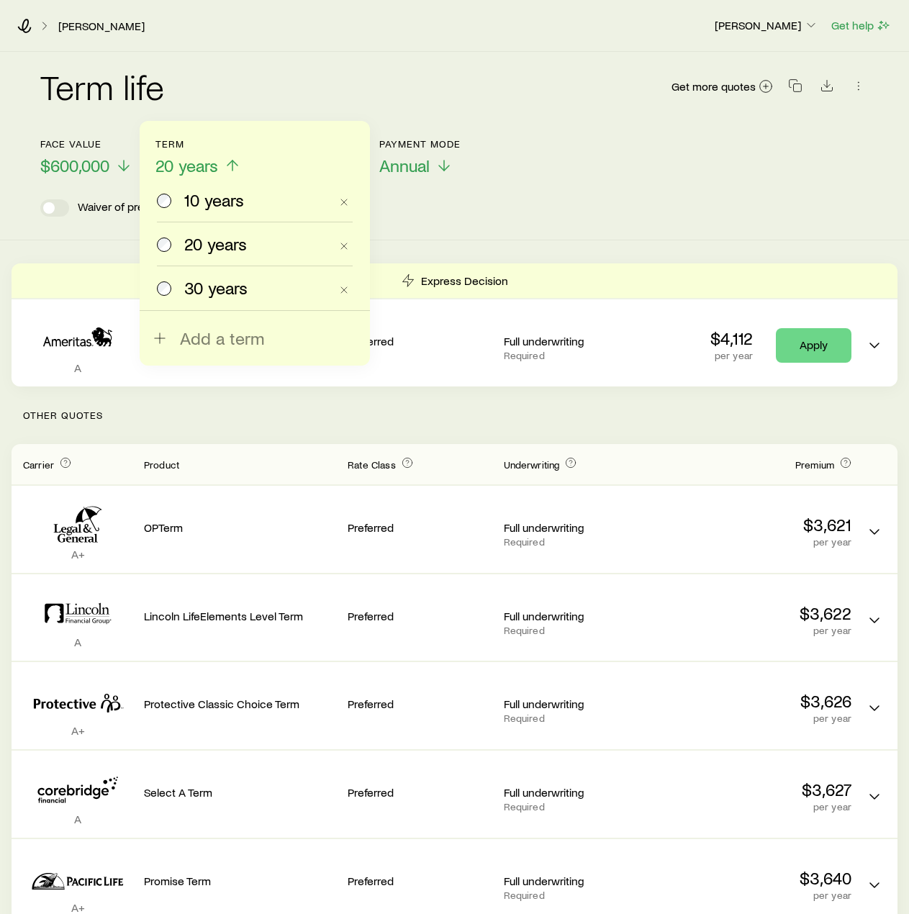
click at [222, 291] on span "30 years" at bounding box center [215, 288] width 63 height 20
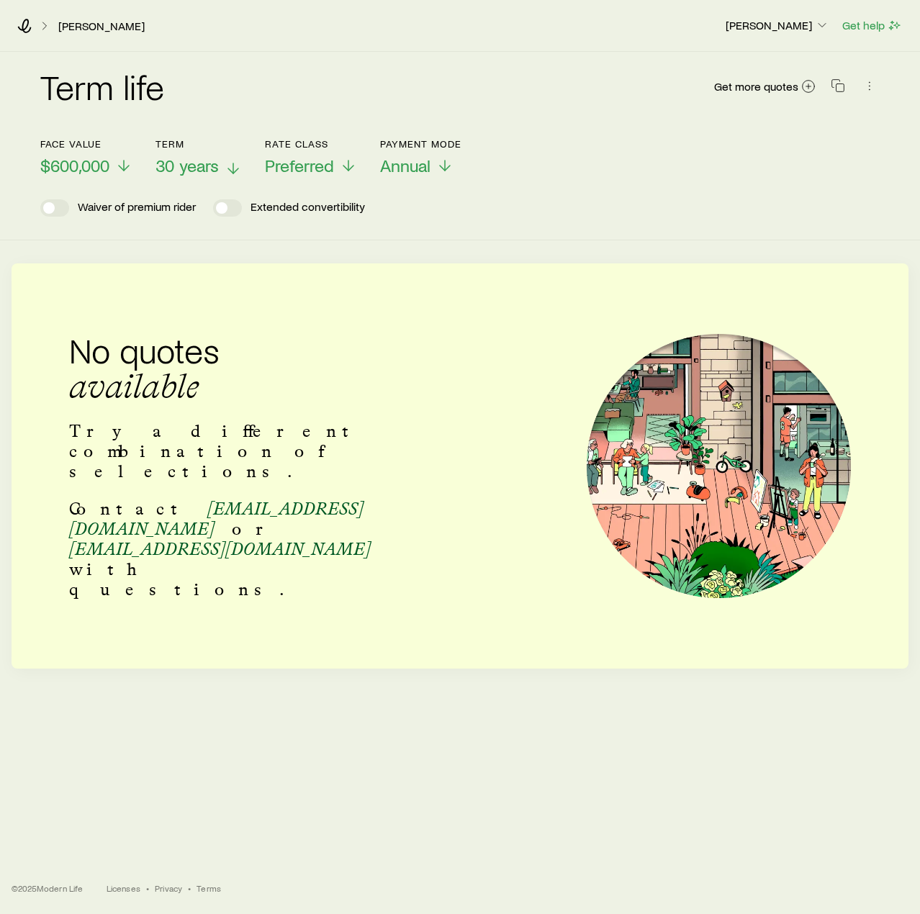
click at [202, 169] on span "30 years" at bounding box center [186, 165] width 63 height 20
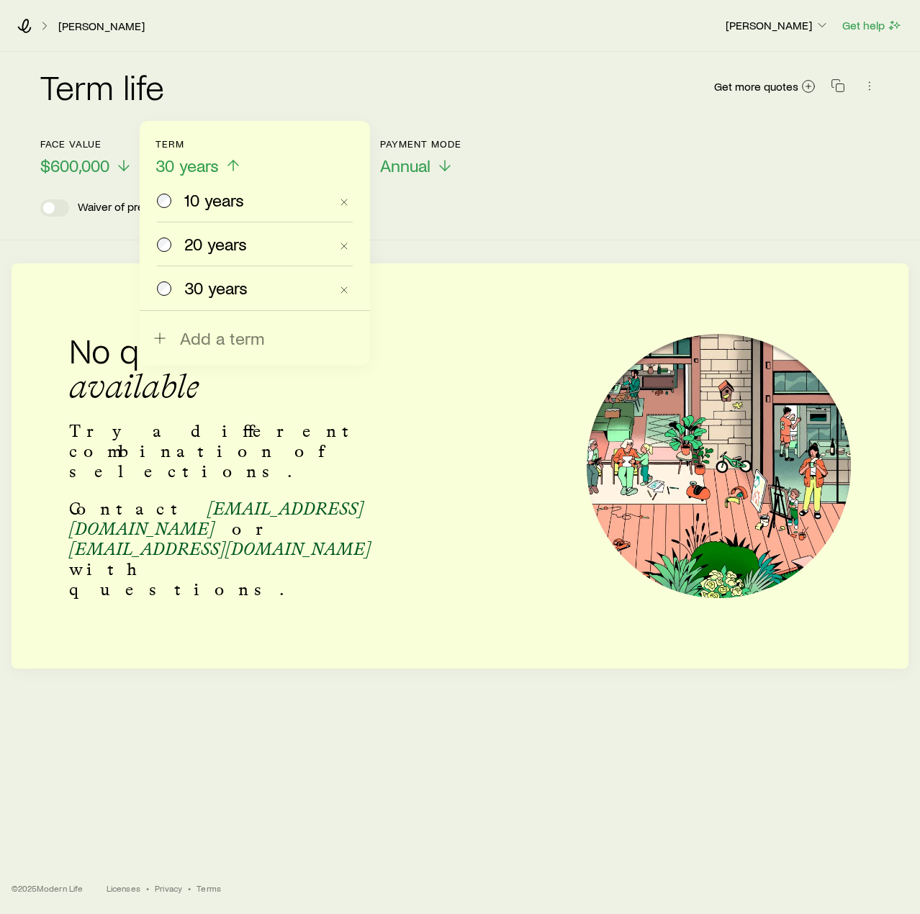
click at [196, 247] on span "20 years" at bounding box center [215, 244] width 63 height 20
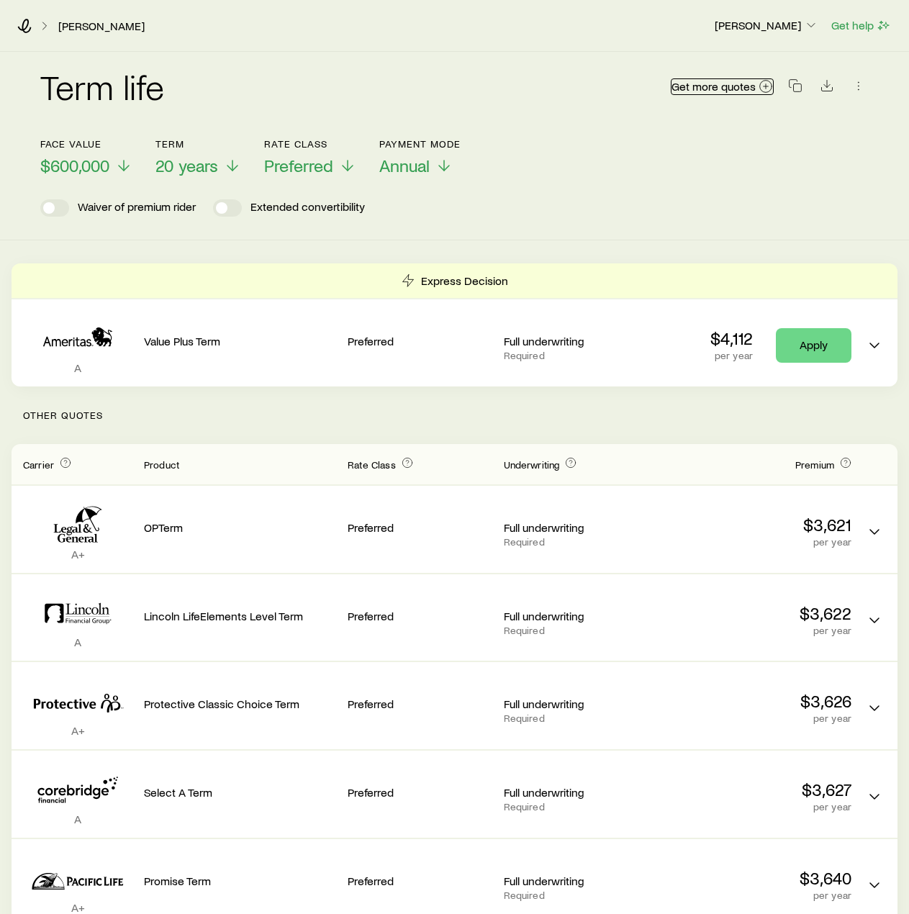
click at [760, 89] on circle at bounding box center [766, 87] width 12 height 12
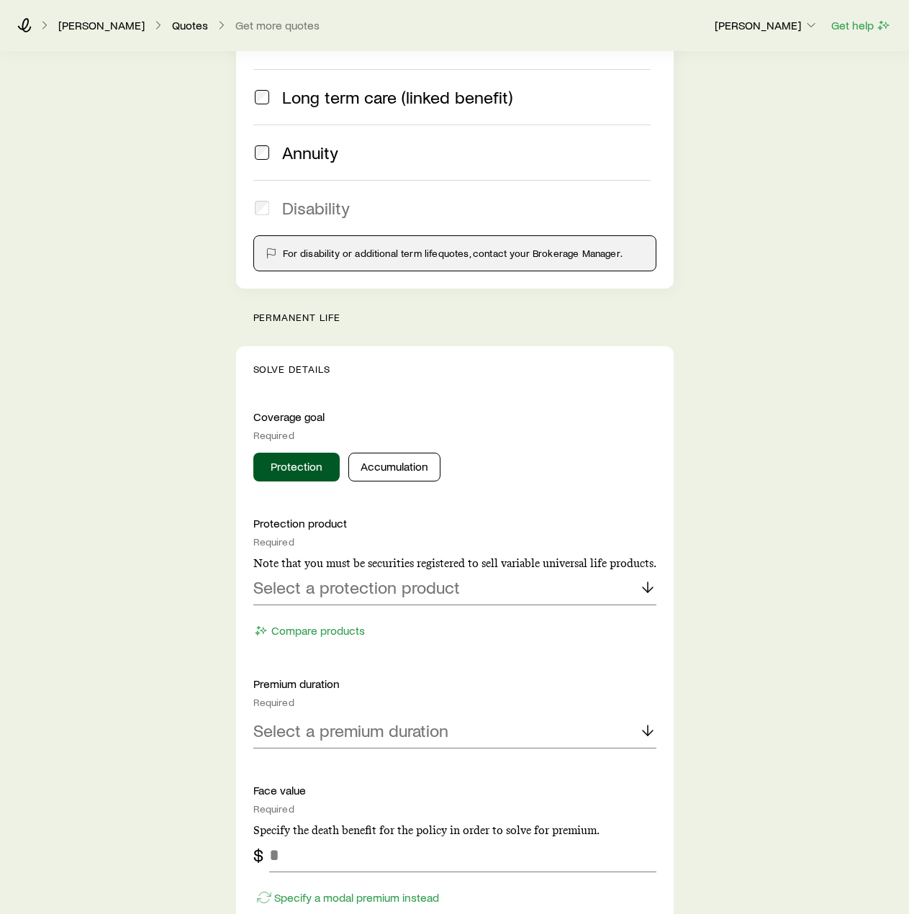
scroll to position [288, 0]
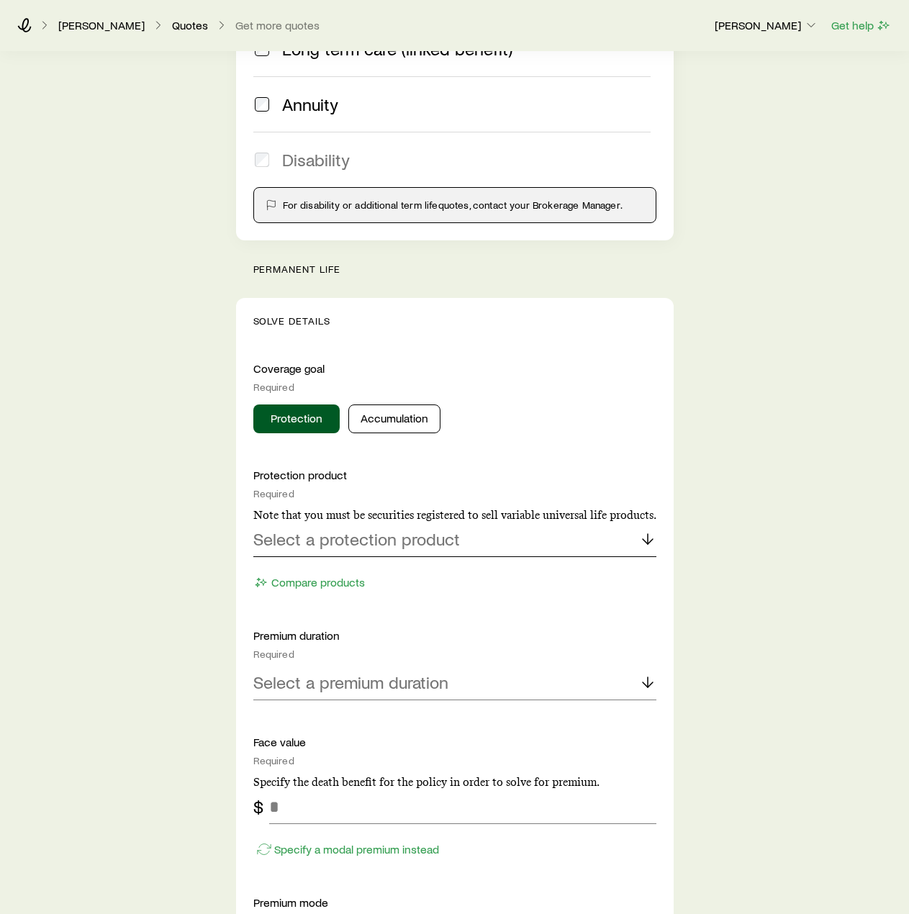
click at [385, 549] on p "Select a protection product" at bounding box center [356, 539] width 207 height 20
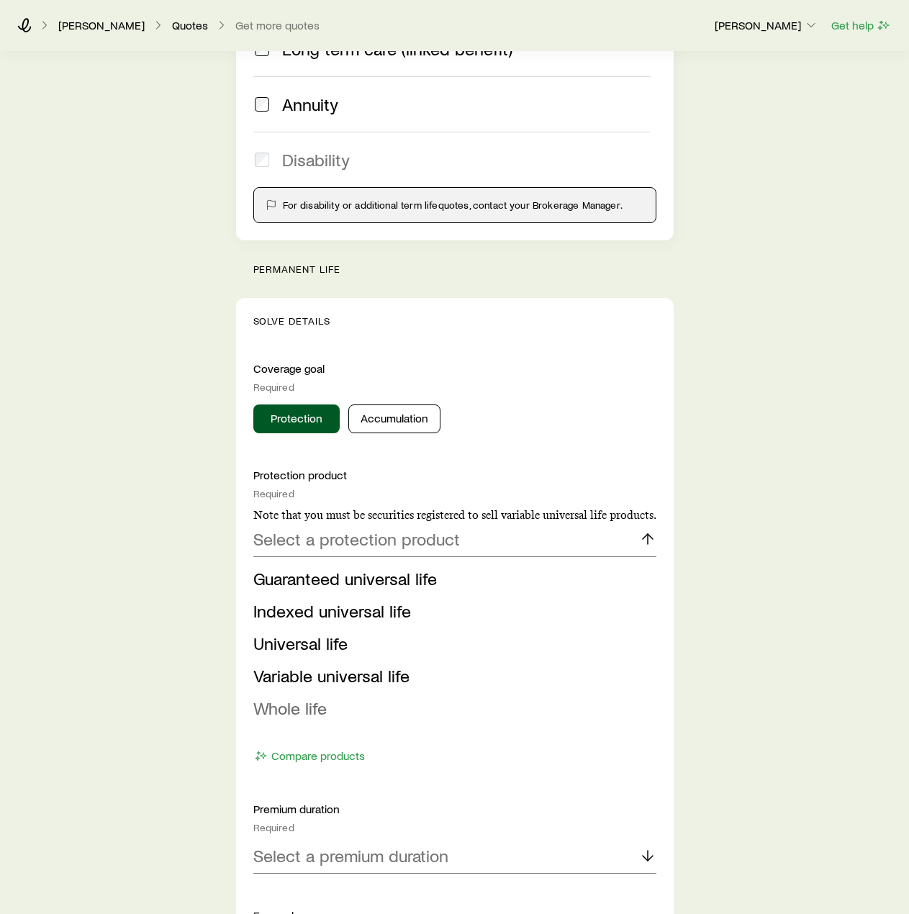
click at [307, 709] on span "Whole life" at bounding box center [289, 708] width 73 height 21
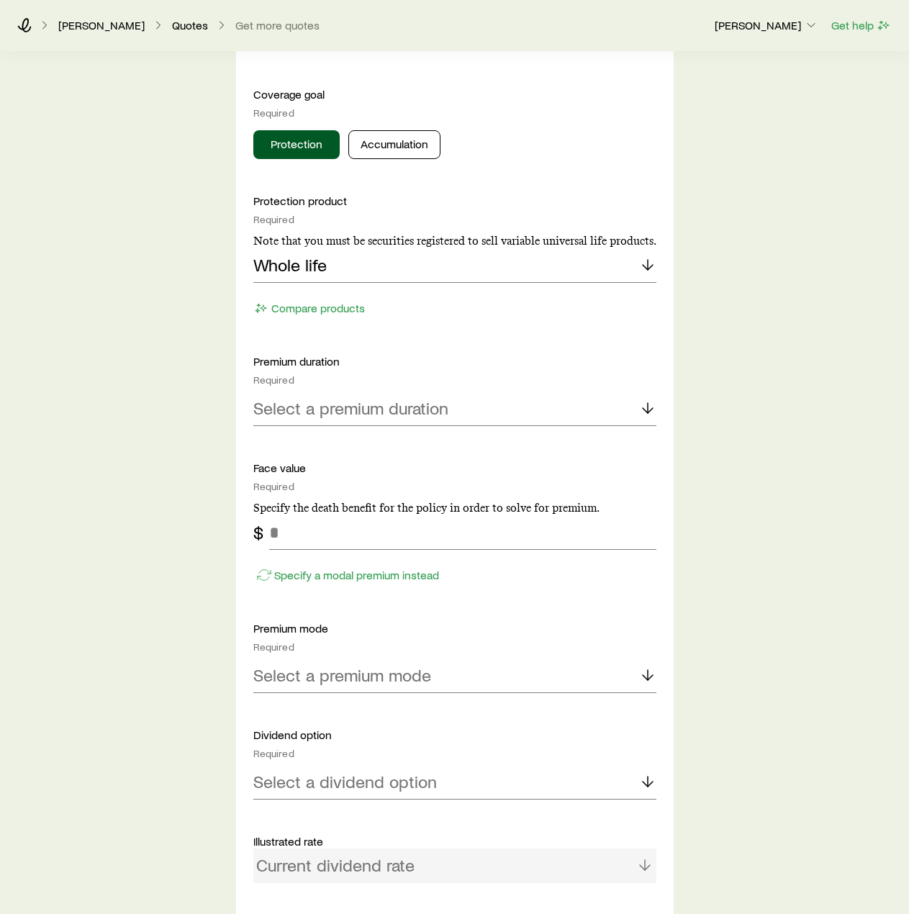
scroll to position [576, 0]
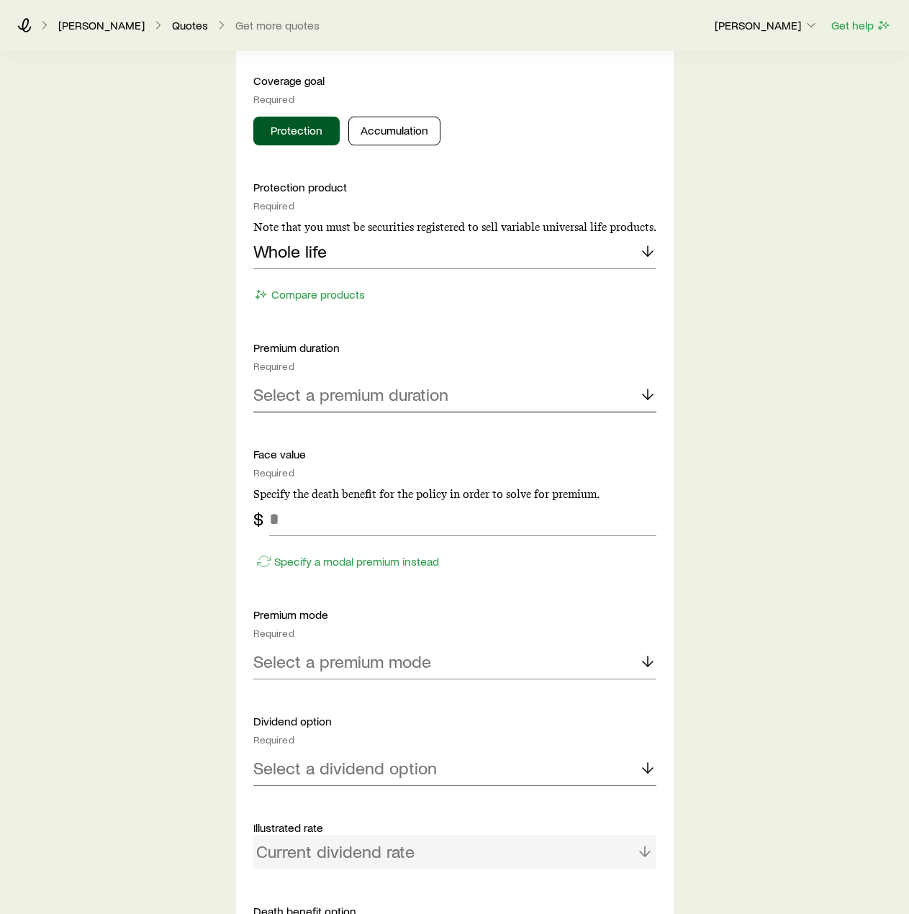
click at [353, 402] on p "Select a premium duration" at bounding box center [350, 394] width 195 height 20
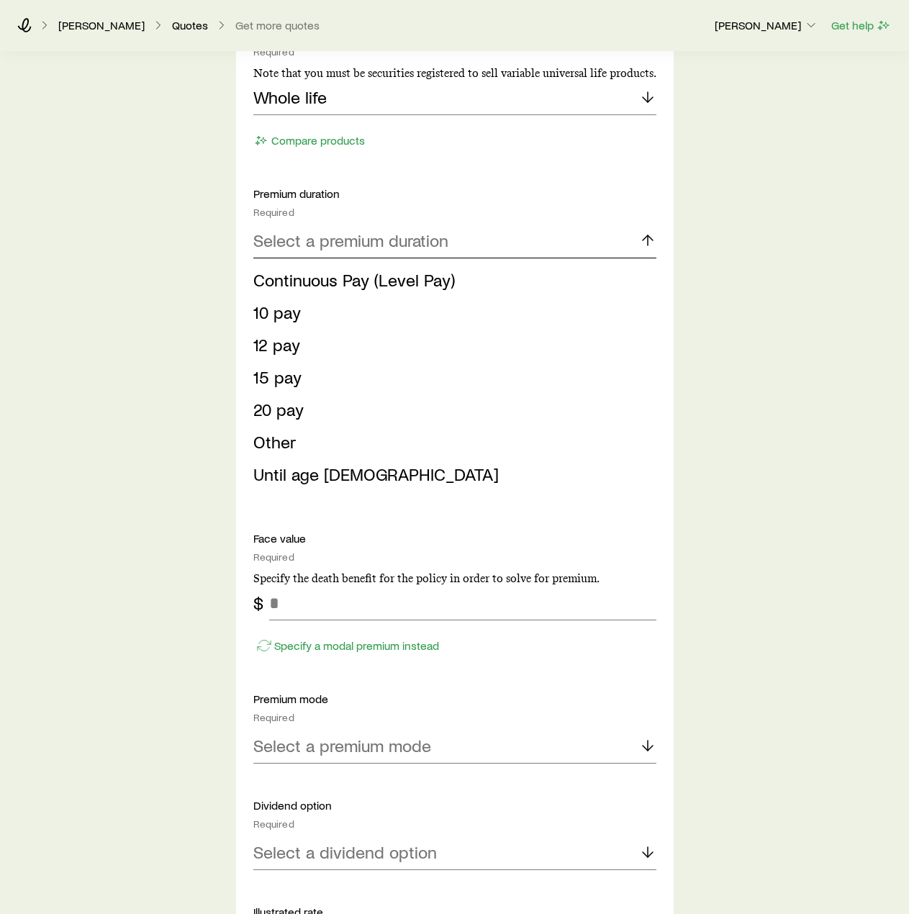
scroll to position [792, 0]
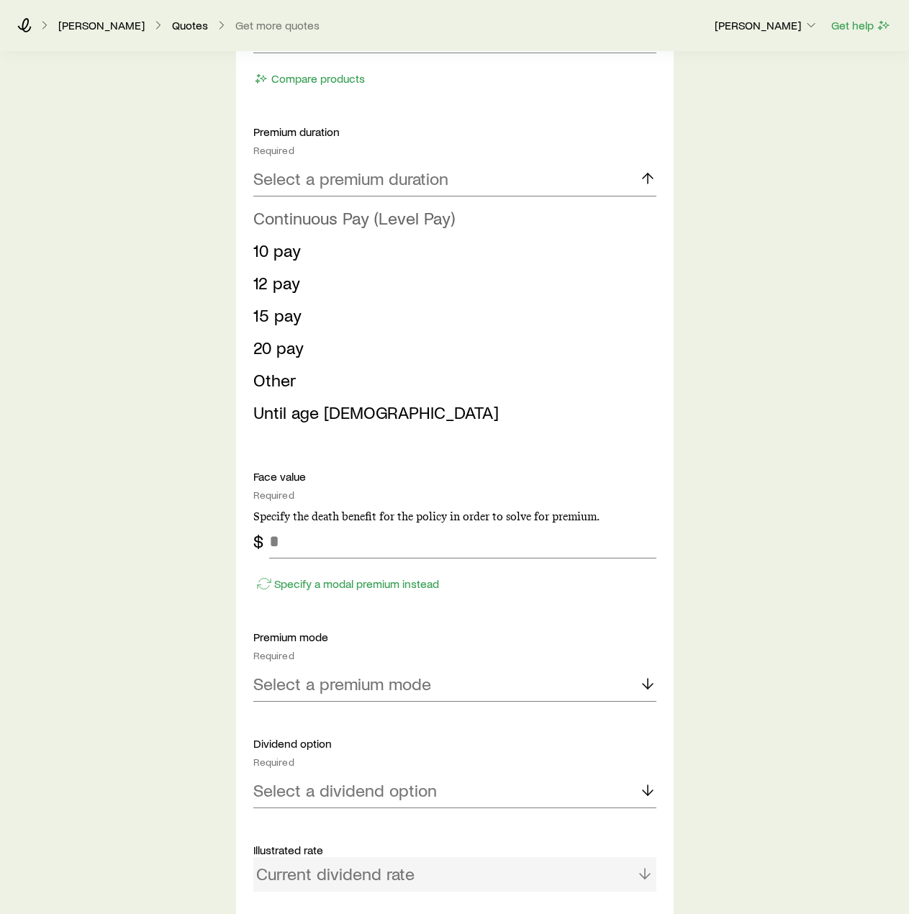
click at [373, 220] on span "Continuous Pay (Level Pay)" at bounding box center [354, 217] width 202 height 21
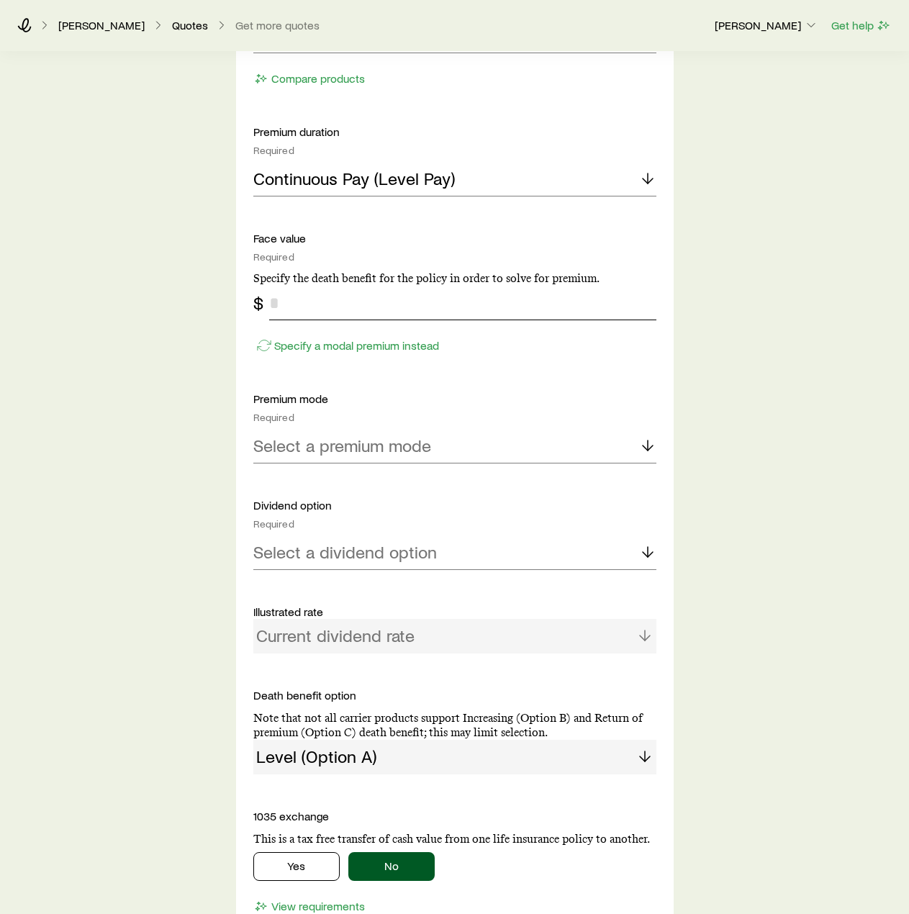
click at [325, 315] on input "tel" at bounding box center [462, 303] width 387 height 35
type input "*"
type input "*******"
click at [416, 443] on p "Select a premium mode" at bounding box center [342, 446] width 178 height 20
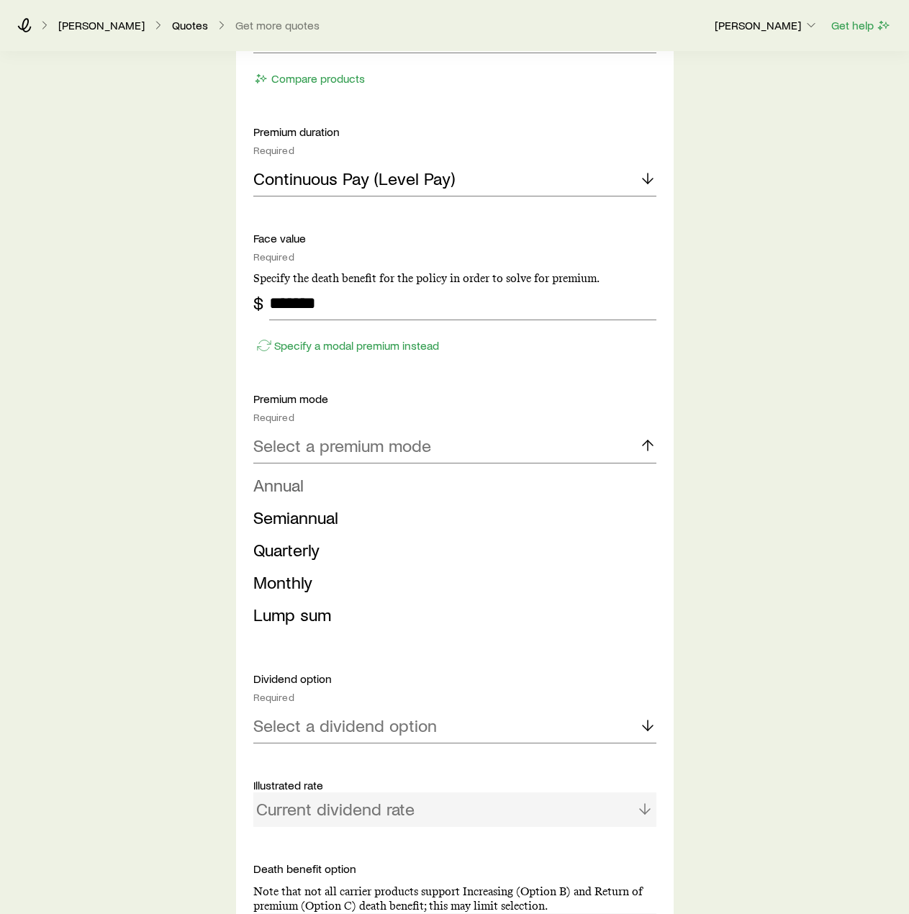
click at [277, 488] on span "Annual" at bounding box center [278, 484] width 50 height 21
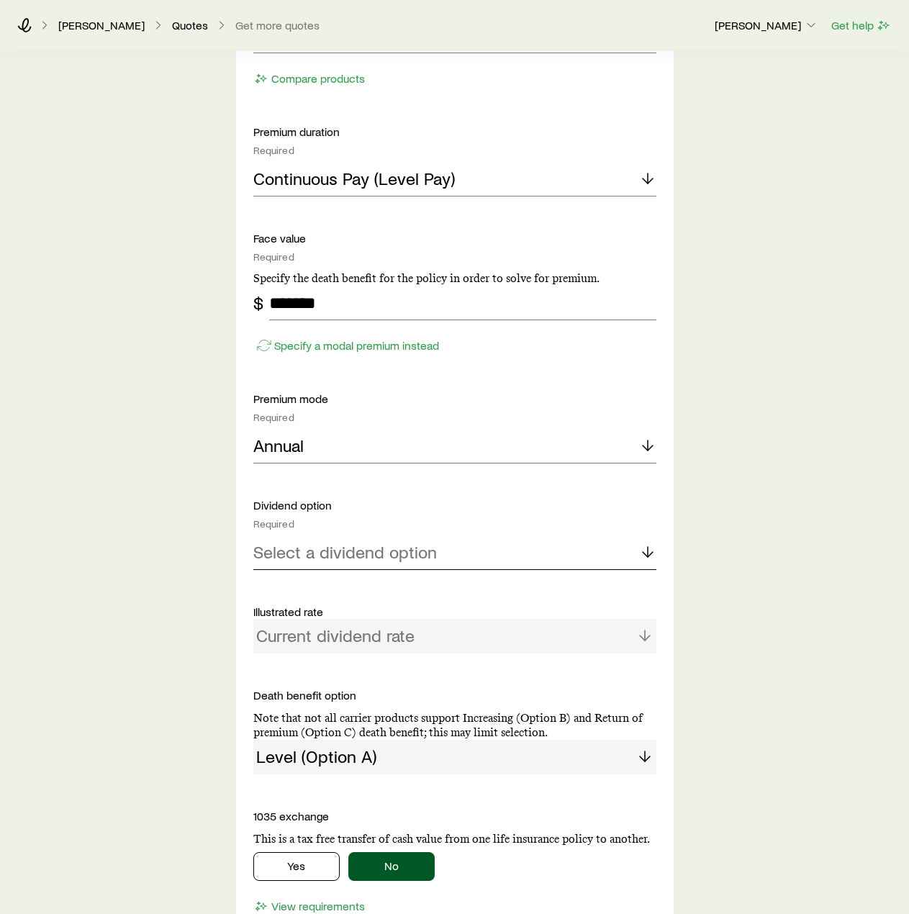
click at [438, 547] on div "Select a dividend option" at bounding box center [454, 553] width 403 height 35
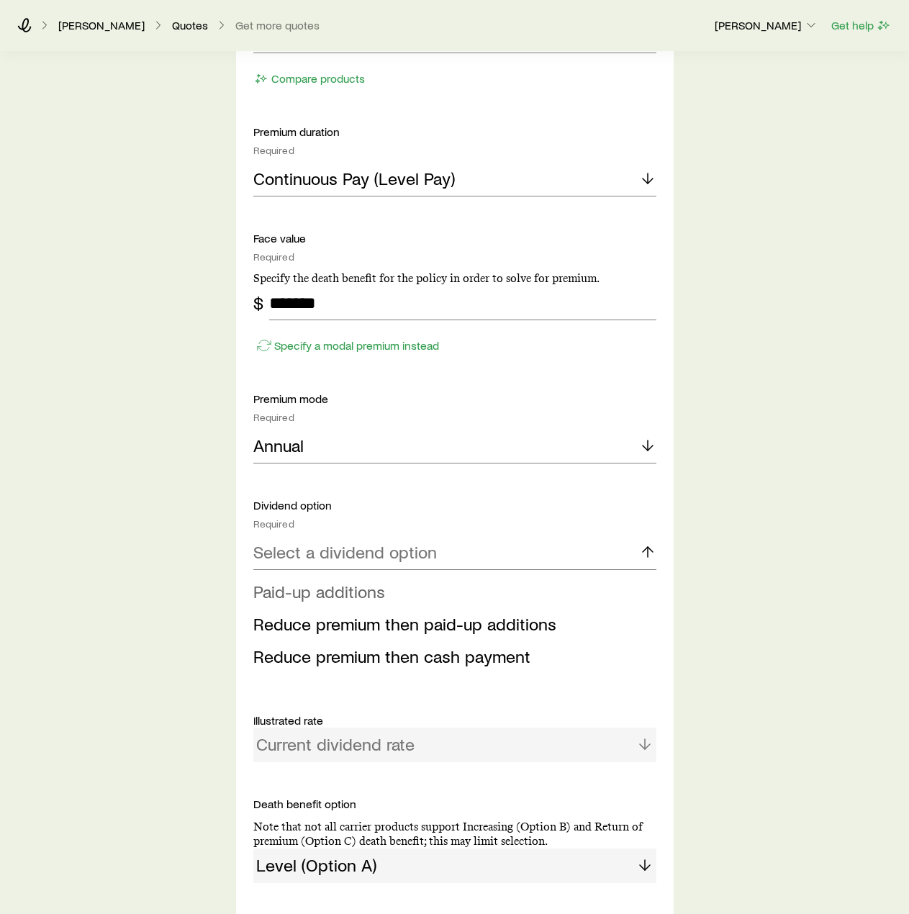
click at [340, 595] on span "Paid-up additions" at bounding box center [319, 591] width 132 height 21
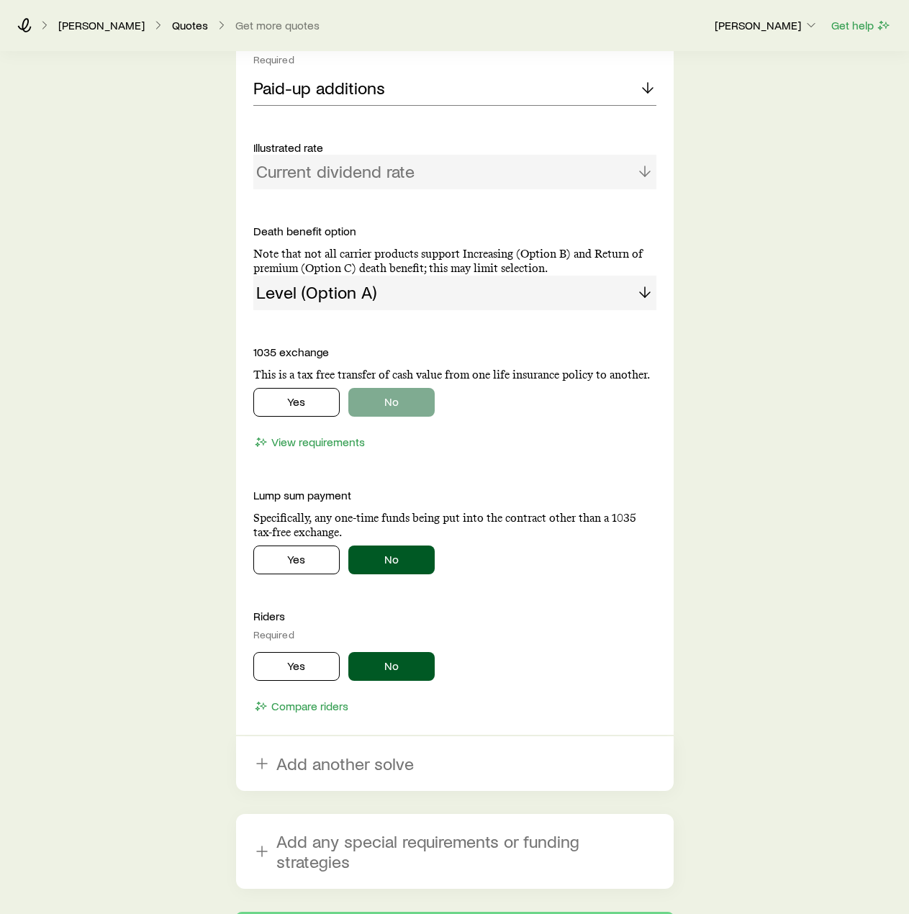
scroll to position [1366, 0]
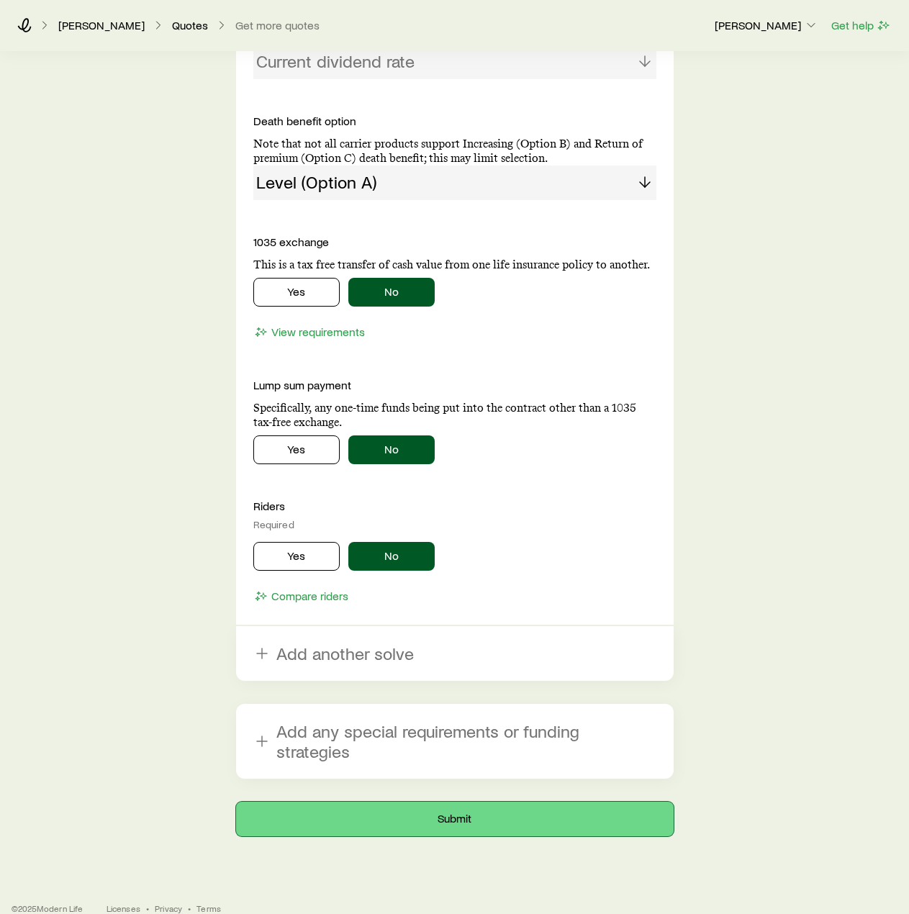
click at [472, 802] on button "Submit" at bounding box center [455, 819] width 438 height 35
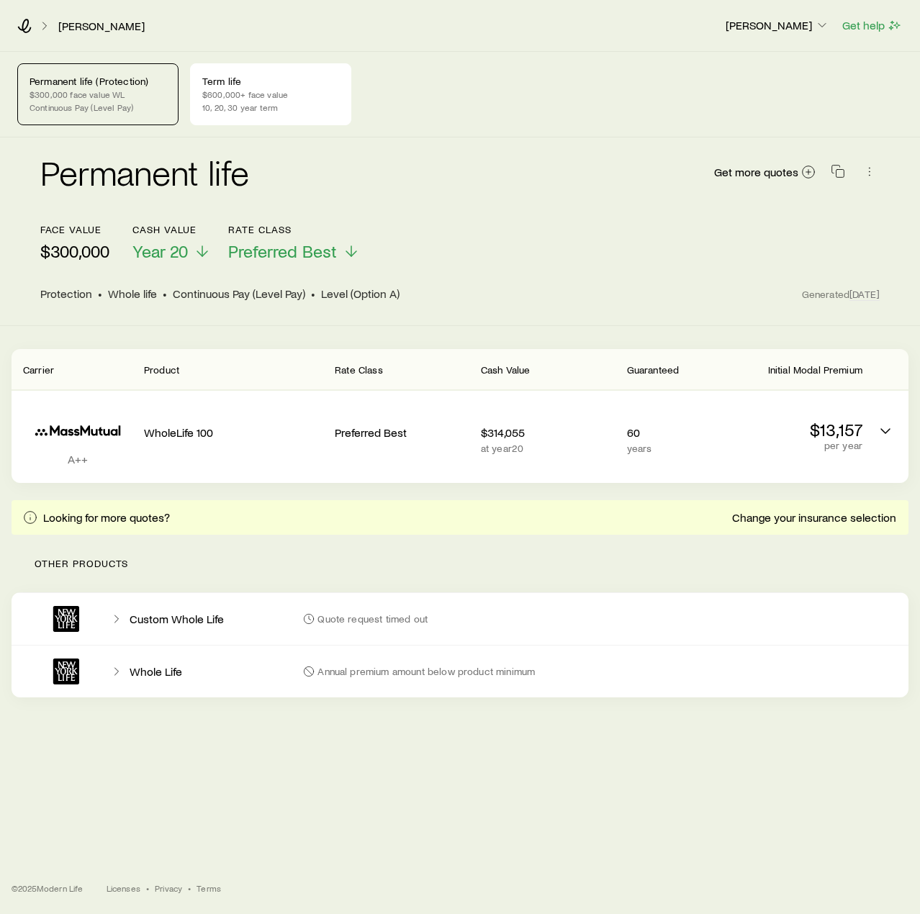
click at [422, 618] on p "Quote request timed out" at bounding box center [372, 619] width 110 height 12
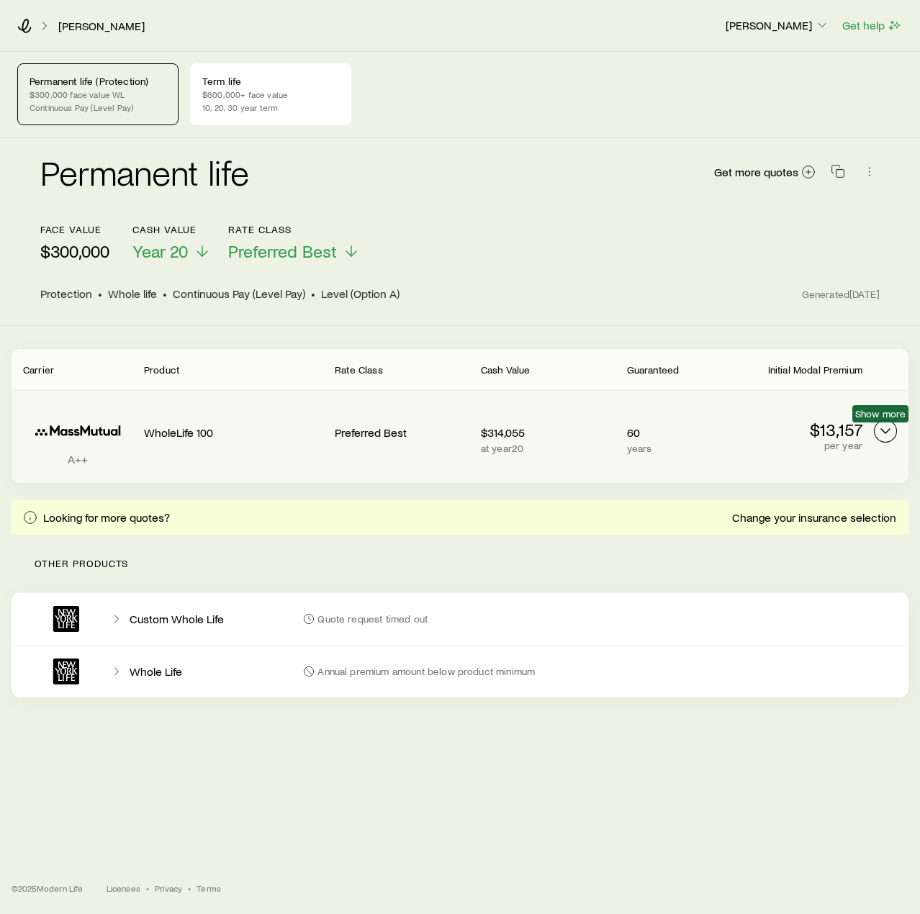
click at [886, 434] on icon "Permanent quotes" at bounding box center [885, 431] width 17 height 17
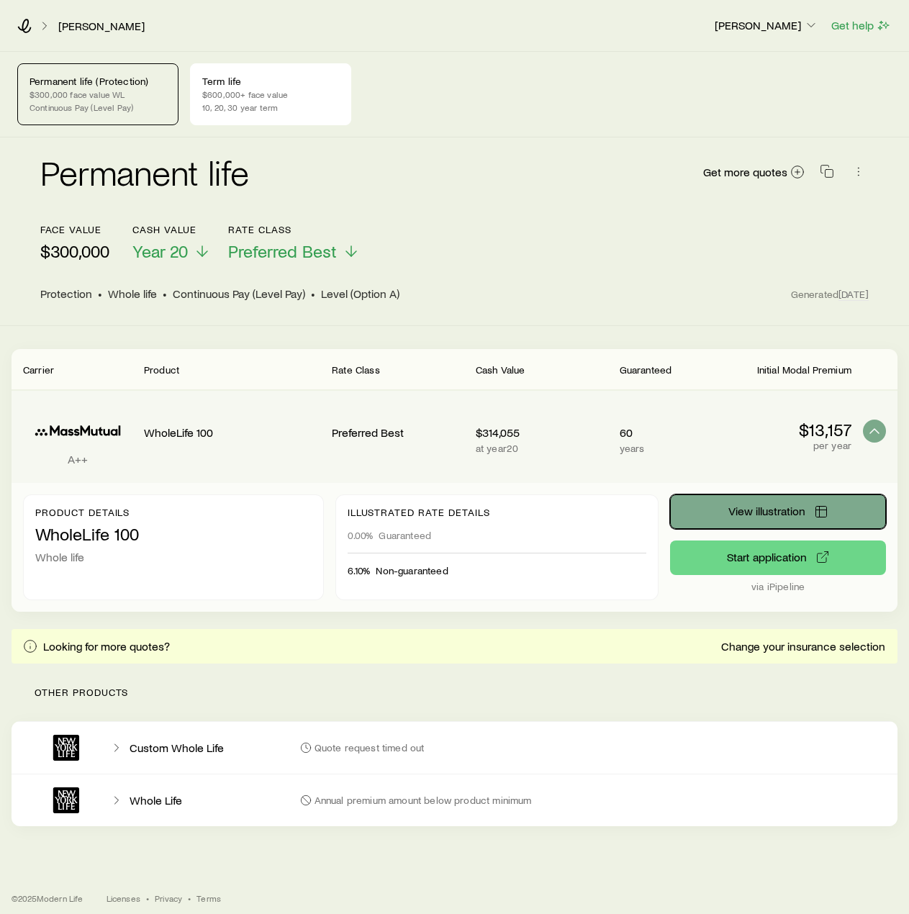
click at [736, 508] on span "View illustration" at bounding box center [767, 511] width 77 height 12
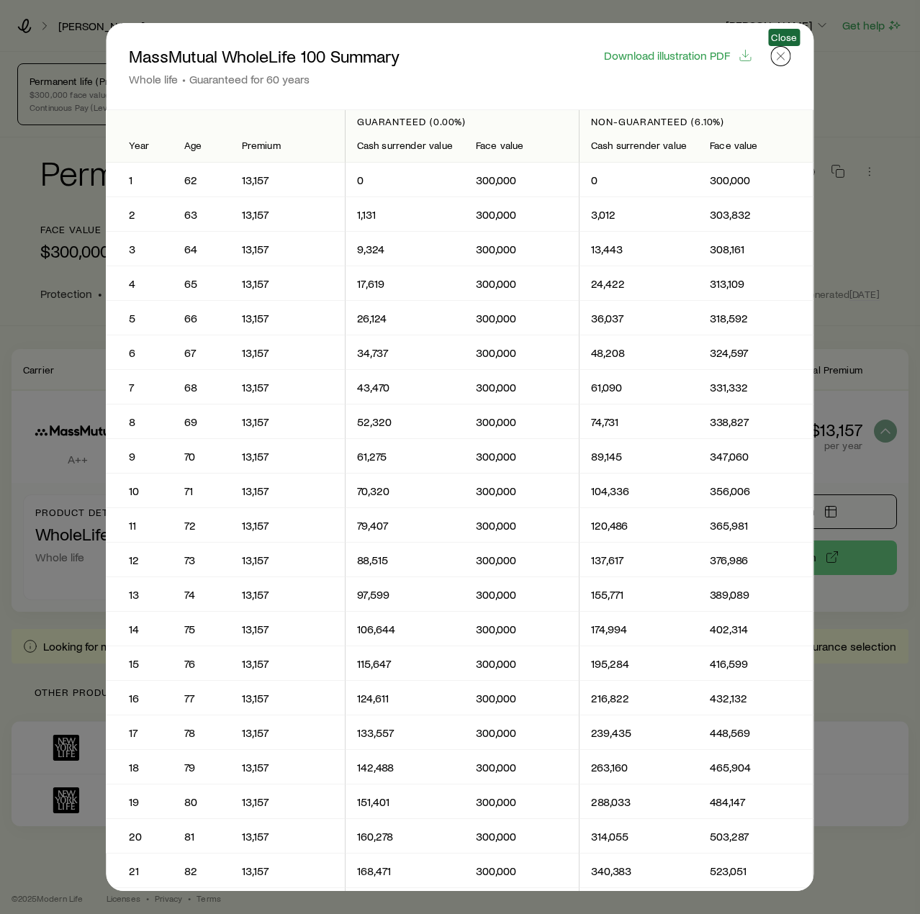
click at [786, 62] on icon "button" at bounding box center [781, 56] width 14 height 14
